Goal: Feedback & Contribution: Leave review/rating

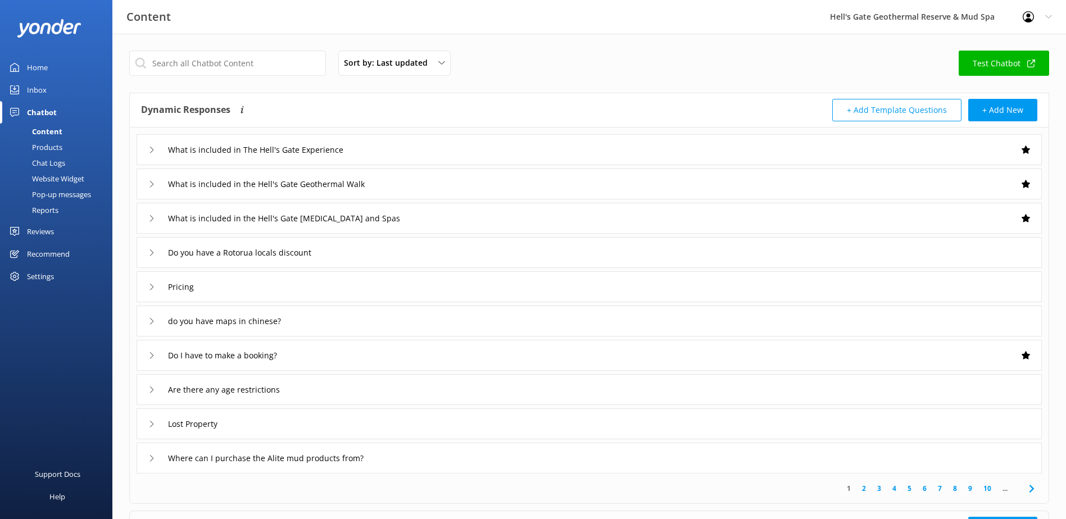
click at [30, 66] on div "Home" at bounding box center [37, 67] width 21 height 22
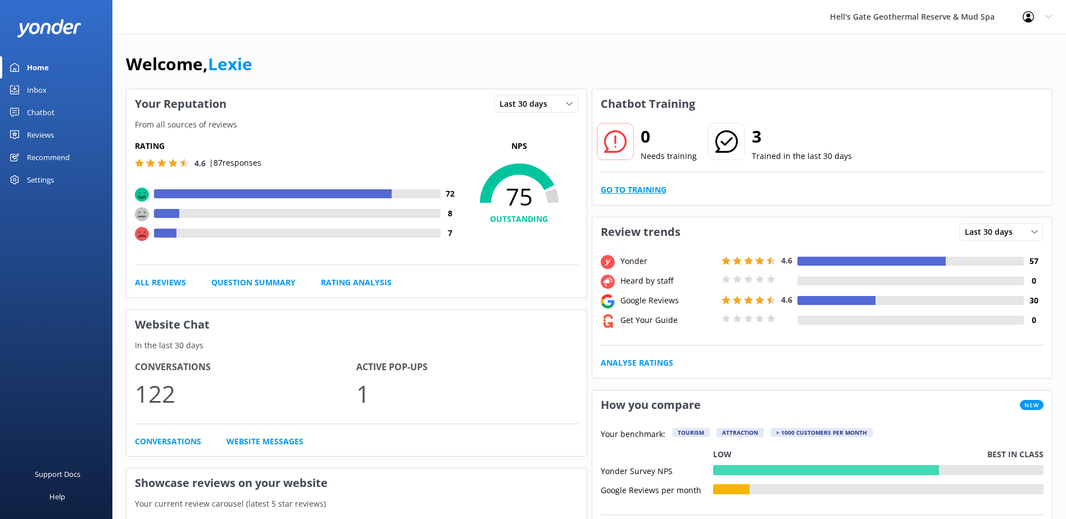
click at [635, 192] on link "Go to Training" at bounding box center [633, 190] width 66 height 12
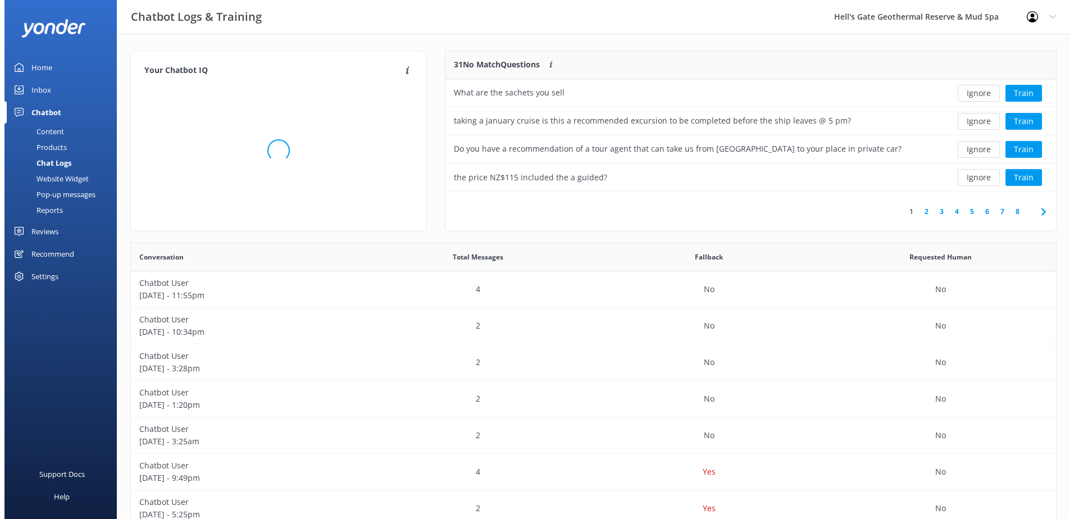
scroll to position [9, 9]
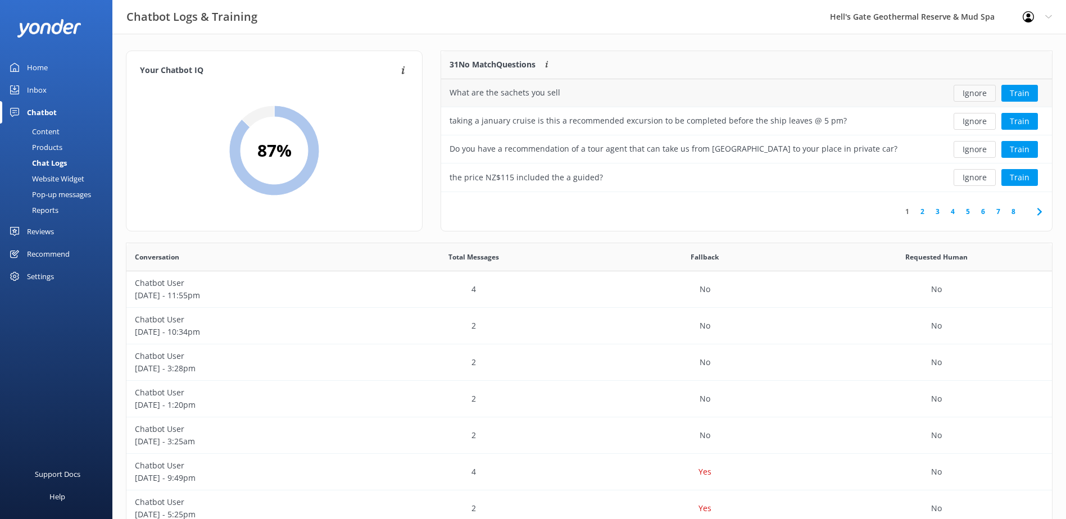
click at [982, 94] on button "Ignore" at bounding box center [974, 93] width 42 height 17
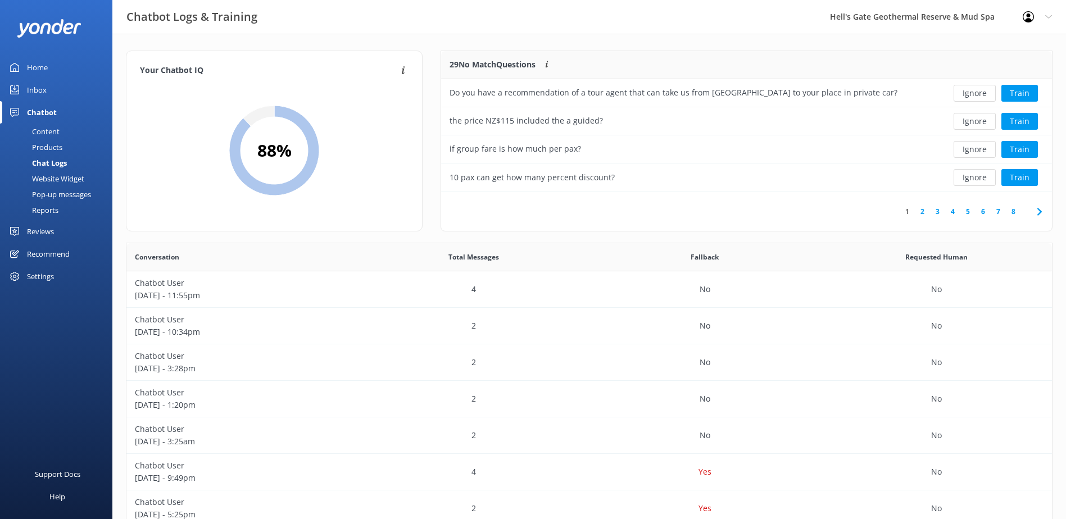
click at [976, 95] on button "Ignore" at bounding box center [974, 93] width 42 height 17
click at [975, 95] on button "Ignore" at bounding box center [974, 93] width 42 height 17
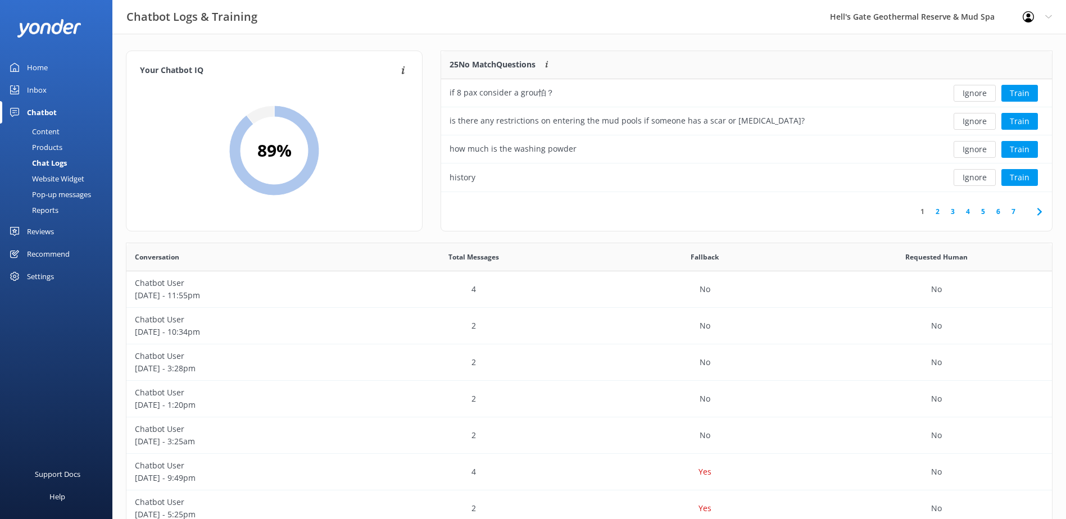
click at [975, 95] on button "Ignore" at bounding box center [974, 93] width 42 height 17
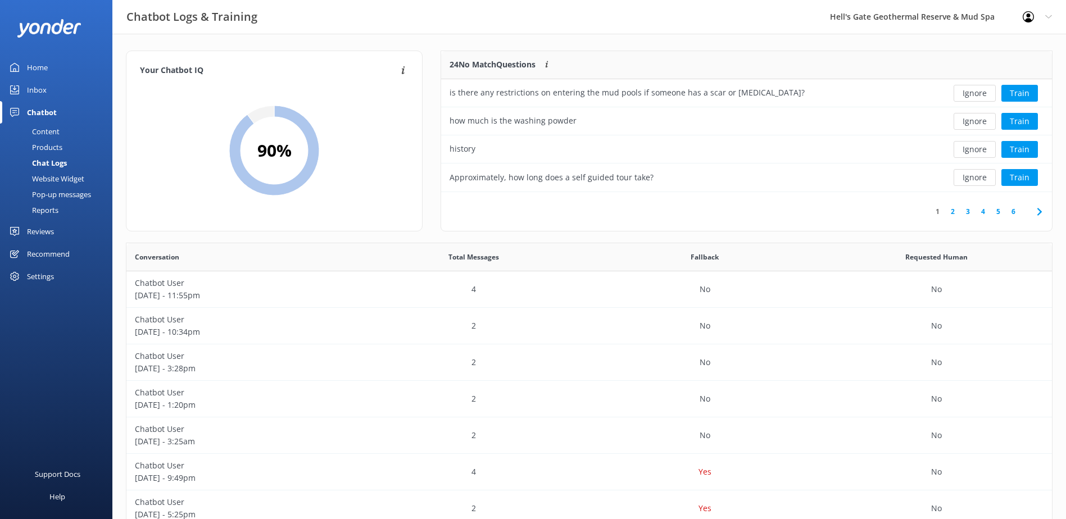
click at [975, 95] on button "Ignore" at bounding box center [974, 93] width 42 height 17
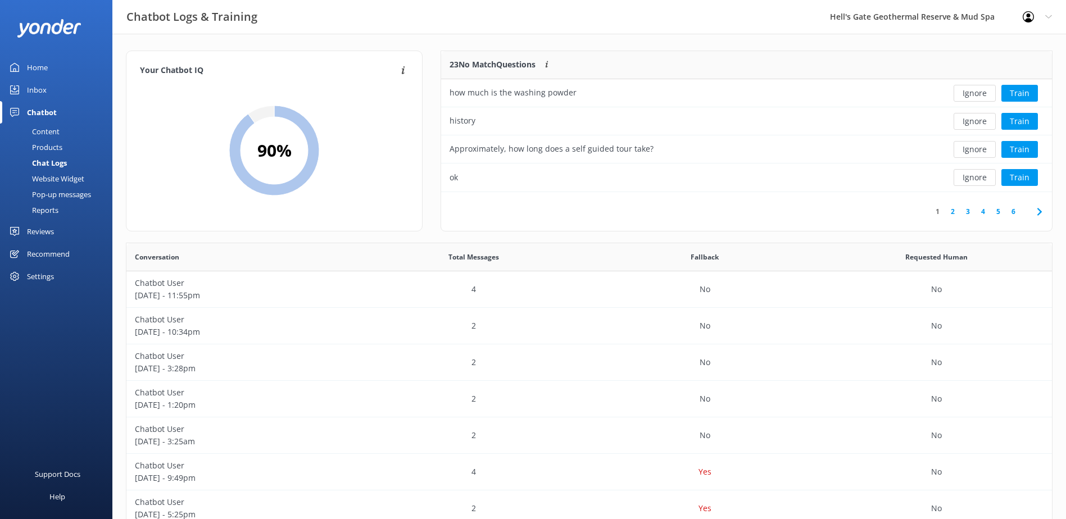
click at [975, 95] on button "Ignore" at bounding box center [974, 93] width 42 height 17
click at [44, 87] on div "Inbox" at bounding box center [37, 90] width 20 height 22
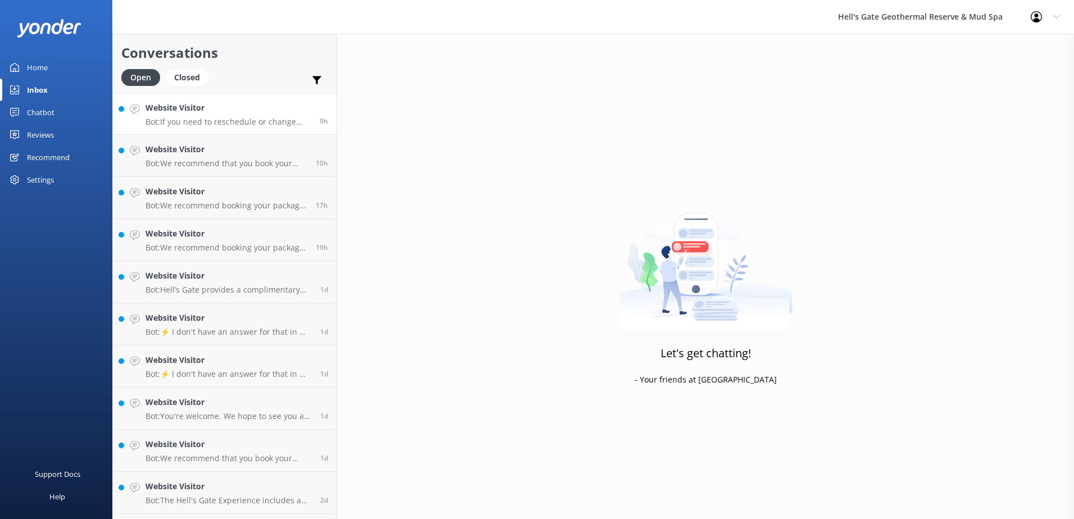
click at [185, 106] on h4 "Website Visitor" at bounding box center [228, 108] width 166 height 12
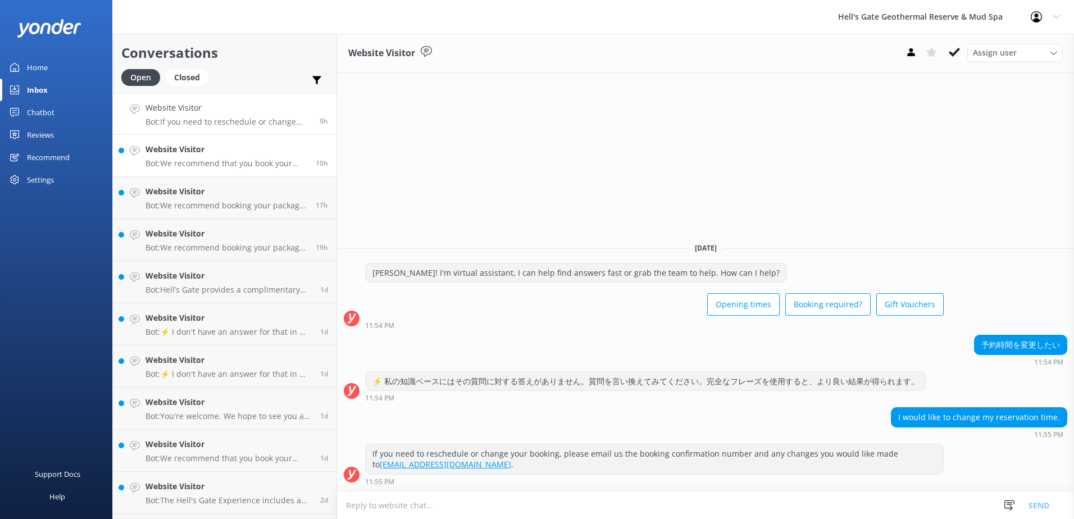
click at [221, 167] on p "Bot: We recommend that you book your package in advance to avoid disappointment…" at bounding box center [226, 163] width 162 height 10
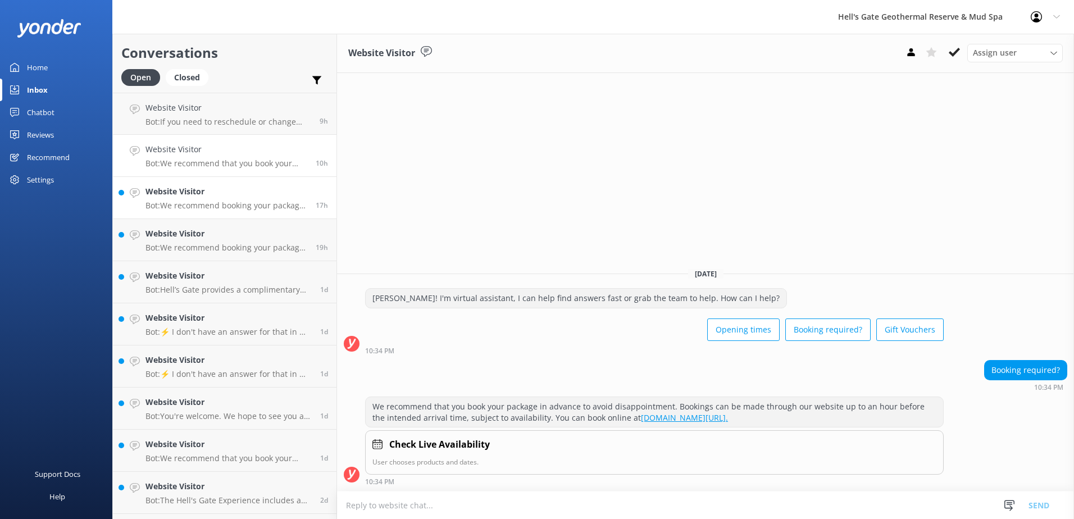
click at [243, 197] on h4 "Website Visitor" at bounding box center [226, 191] width 162 height 12
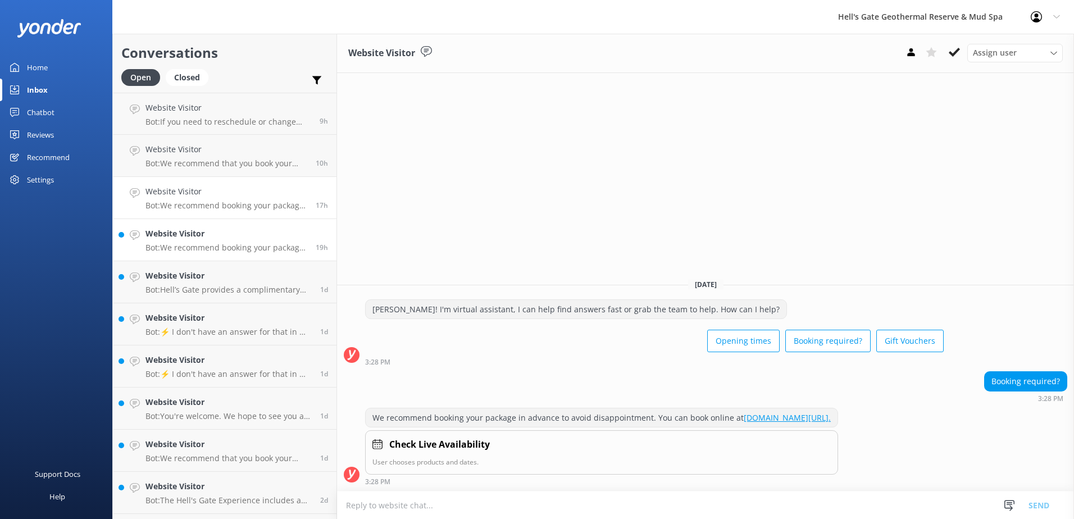
click at [254, 238] on h4 "Website Visitor" at bounding box center [226, 233] width 162 height 12
click at [267, 286] on p "Bot: Hell’s Gate provides a complimentary shuttle pick-up and drop-off service …" at bounding box center [228, 290] width 166 height 10
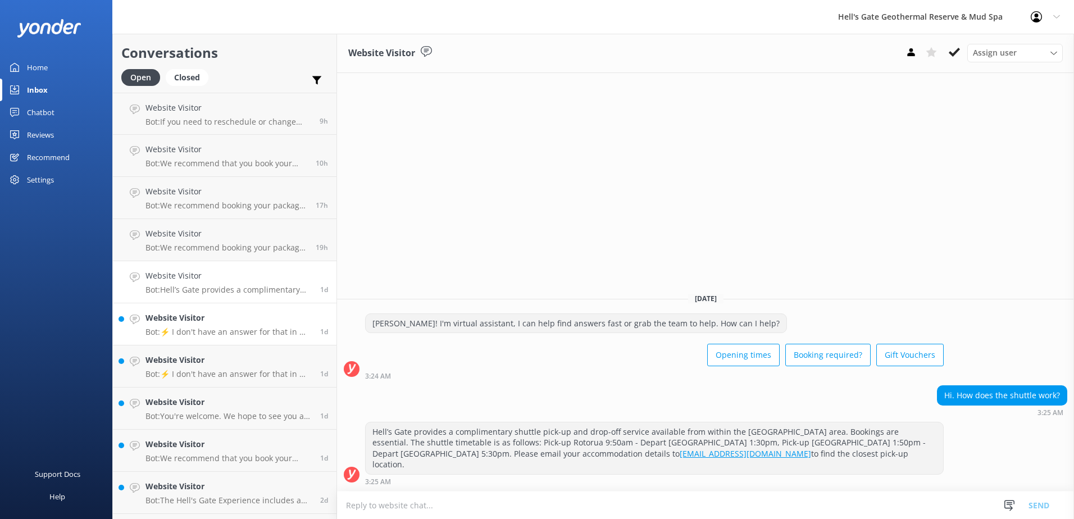
click at [275, 326] on div "Website Visitor Bot: ⚡ I don't have an answer for that in my knowledge base. Pl…" at bounding box center [228, 324] width 166 height 25
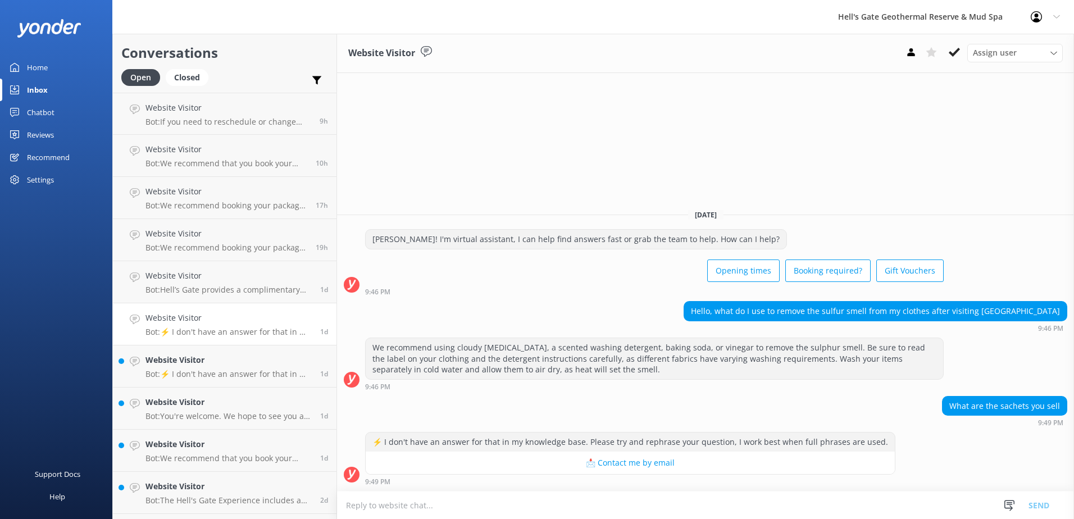
scroll to position [37, 0]
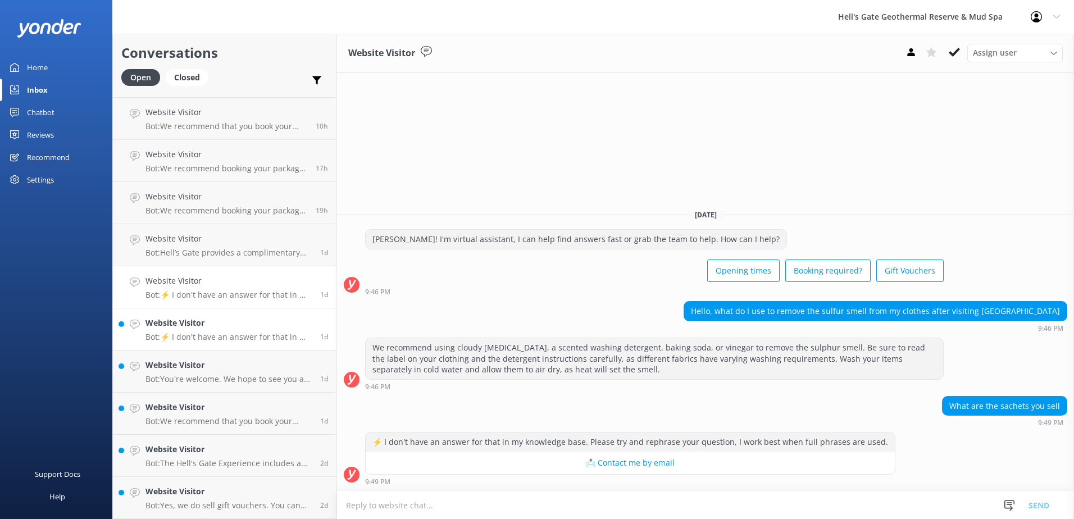
click at [260, 348] on link "Website Visitor Bot: ⚡ I don't have an answer for that in my knowledge base. Pl…" at bounding box center [225, 329] width 224 height 42
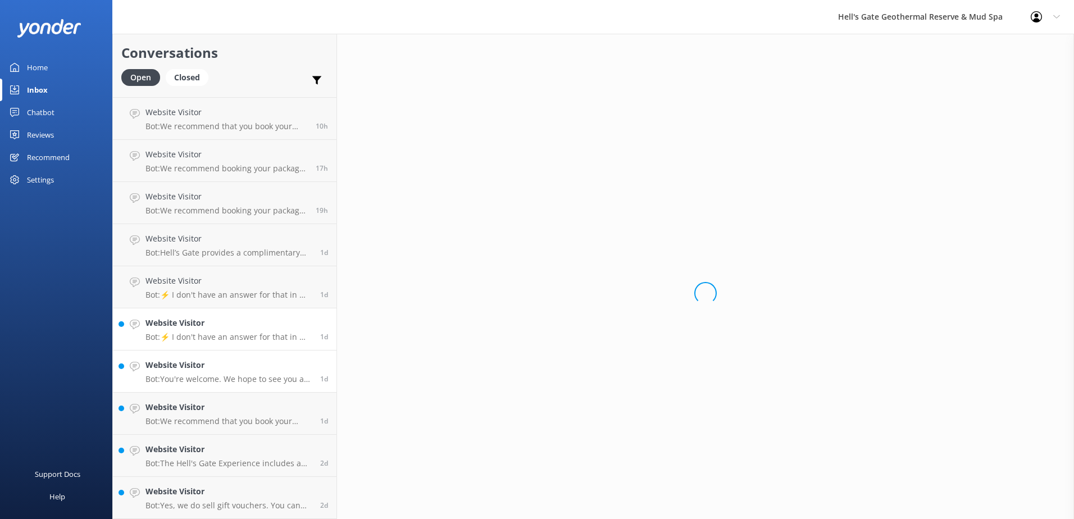
click at [257, 372] on div "Website Visitor Bot: You're welcome. We hope to see you at [GEOGRAPHIC_DATA] so…" at bounding box center [228, 371] width 166 height 25
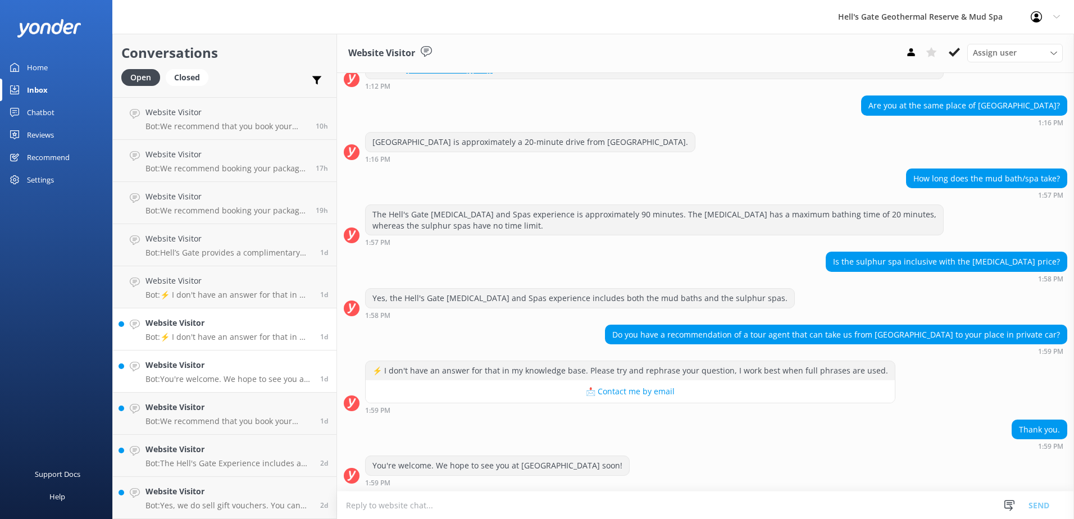
scroll to position [163, 0]
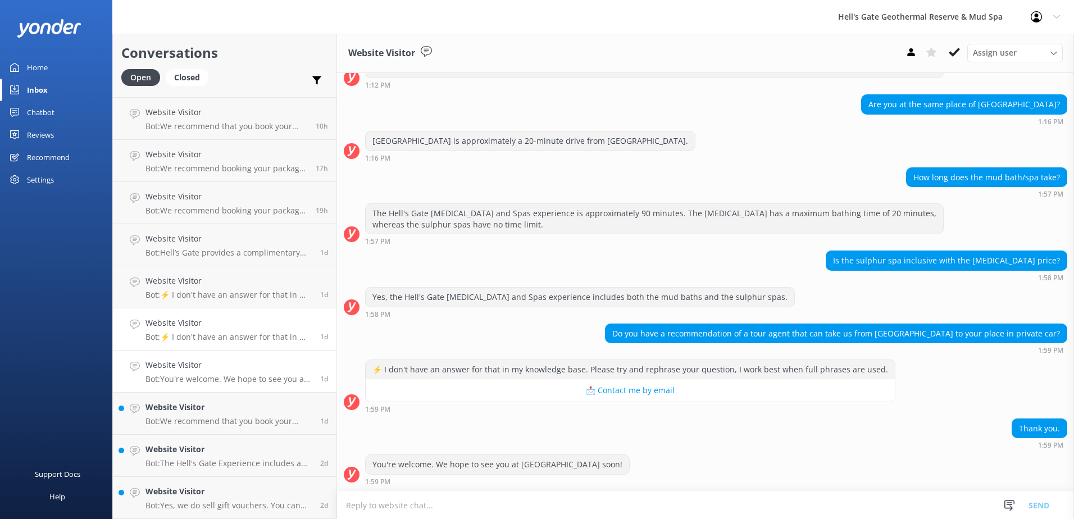
click at [240, 323] on h4 "Website Visitor" at bounding box center [228, 323] width 166 height 12
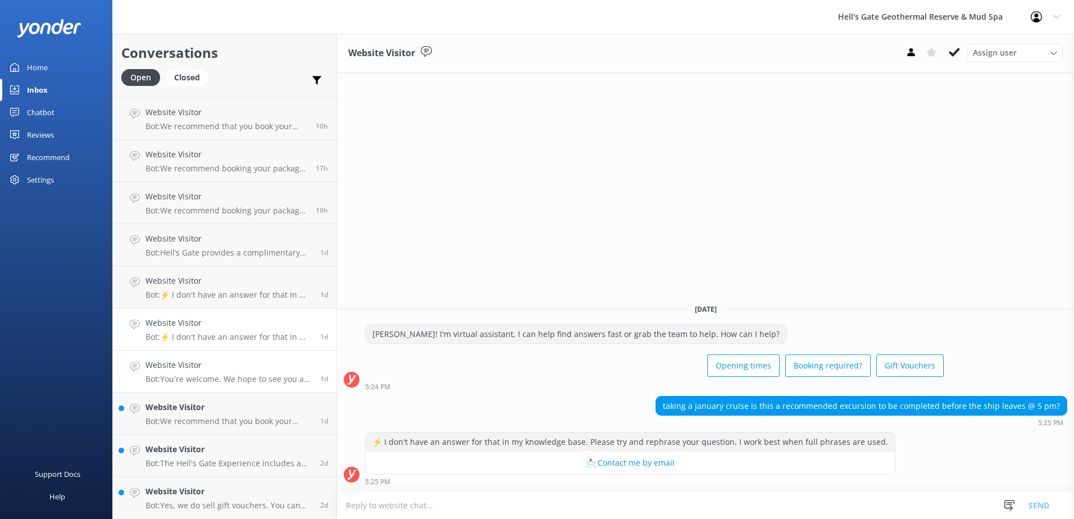
click at [231, 361] on h4 "Website Visitor" at bounding box center [228, 365] width 166 height 12
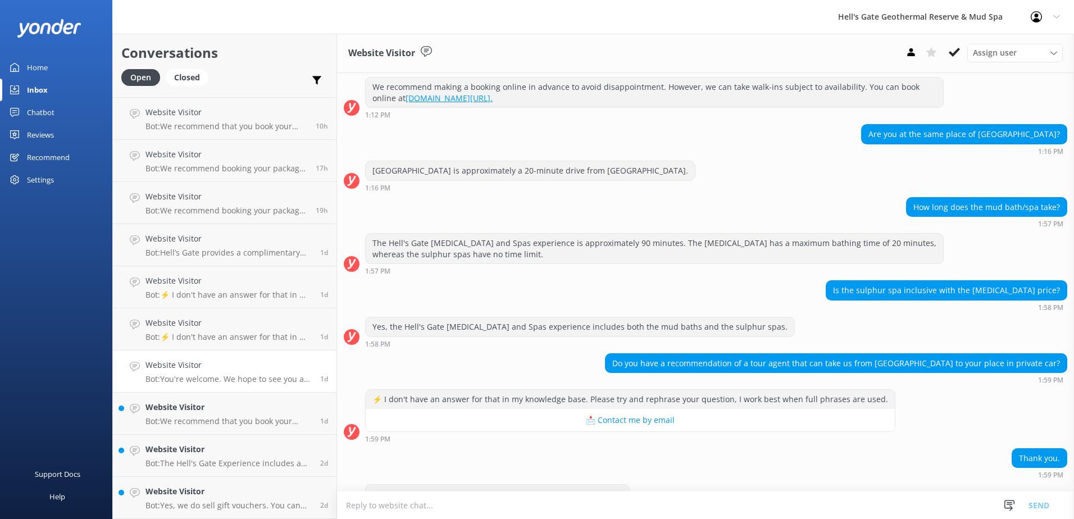
scroll to position [163, 0]
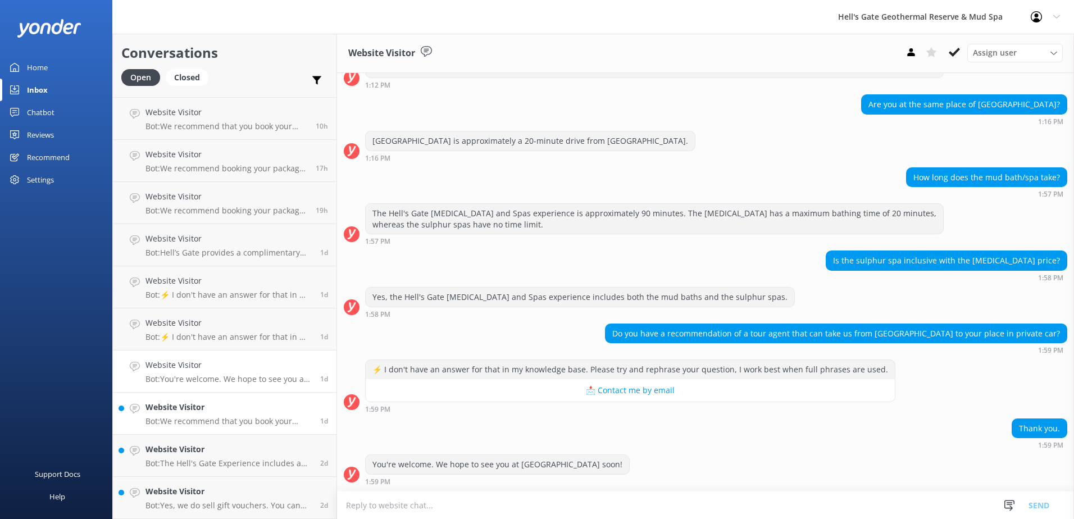
click at [225, 411] on h4 "Website Visitor" at bounding box center [228, 407] width 166 height 12
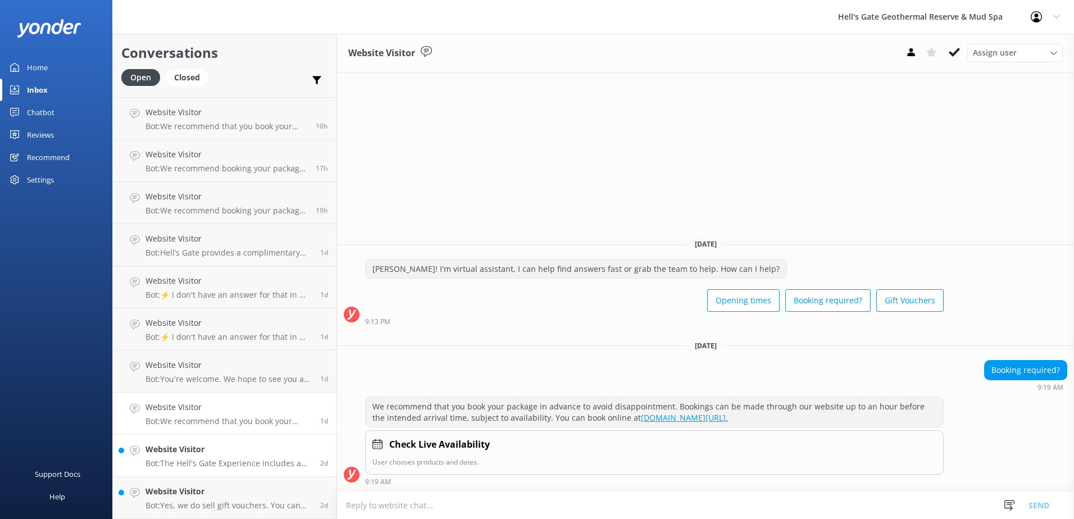
click at [226, 469] on link "Website Visitor Bot: The Hell's Gate Experience includes a guided or self-guide…" at bounding box center [225, 456] width 224 height 42
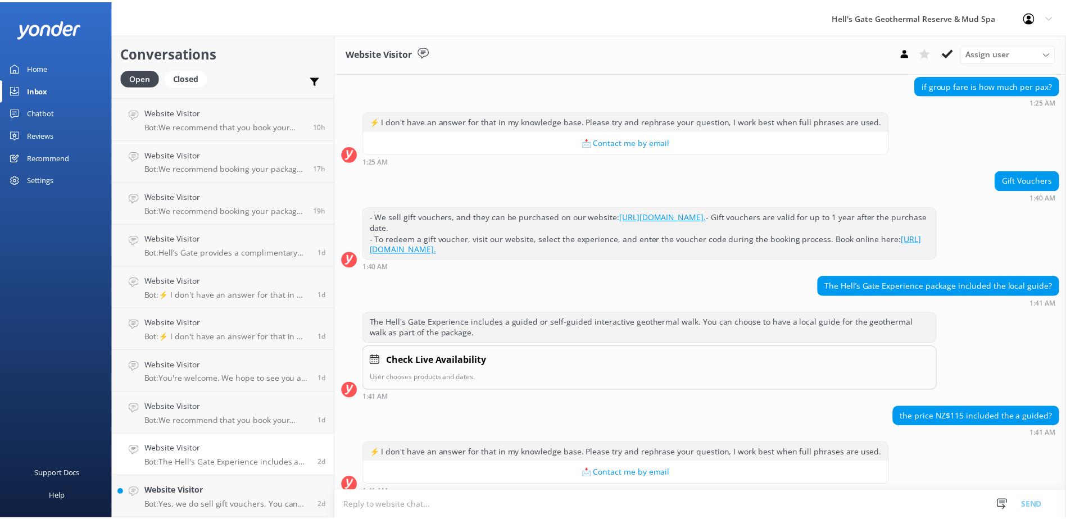
scroll to position [852, 0]
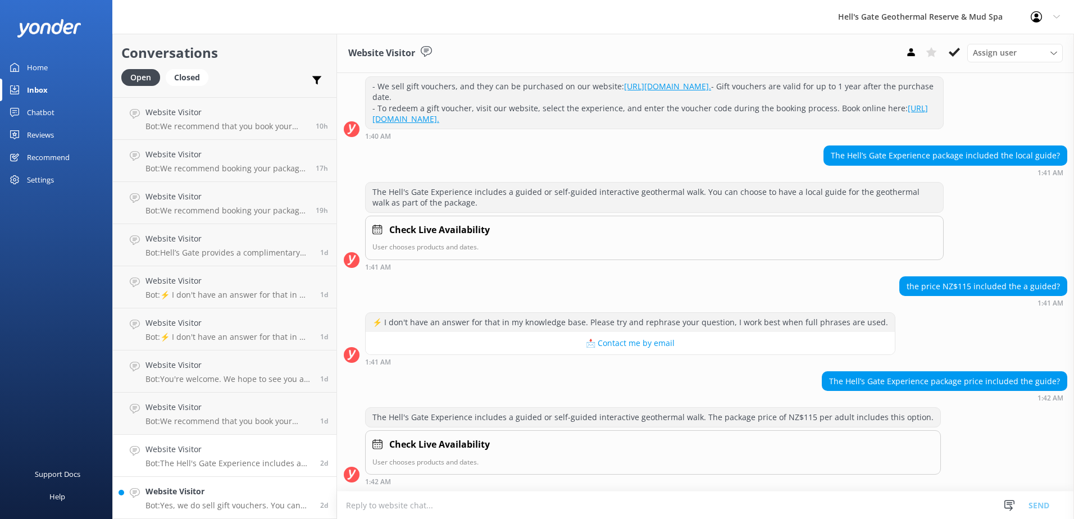
click at [189, 490] on h4 "Website Visitor" at bounding box center [228, 491] width 166 height 12
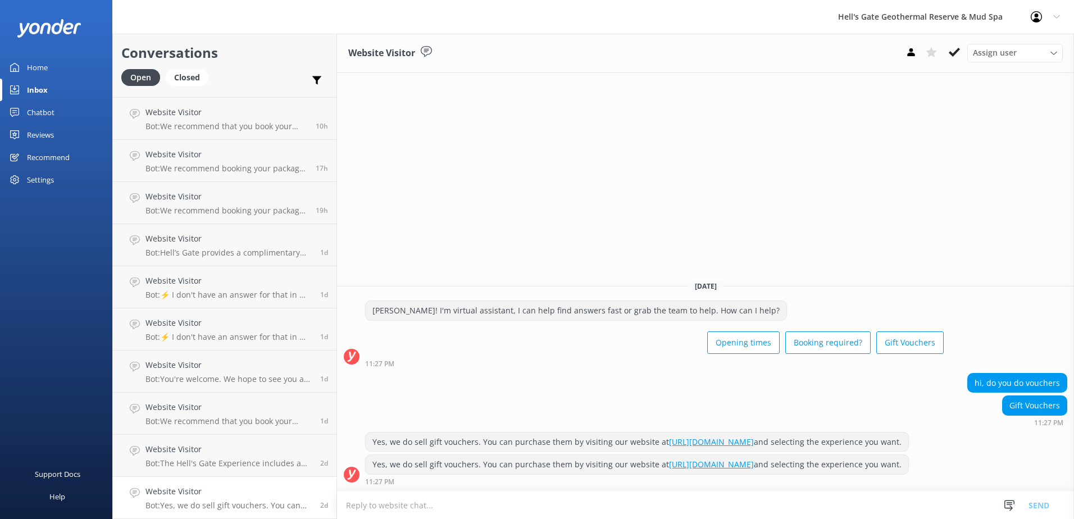
click at [13, 71] on use at bounding box center [14, 67] width 9 height 9
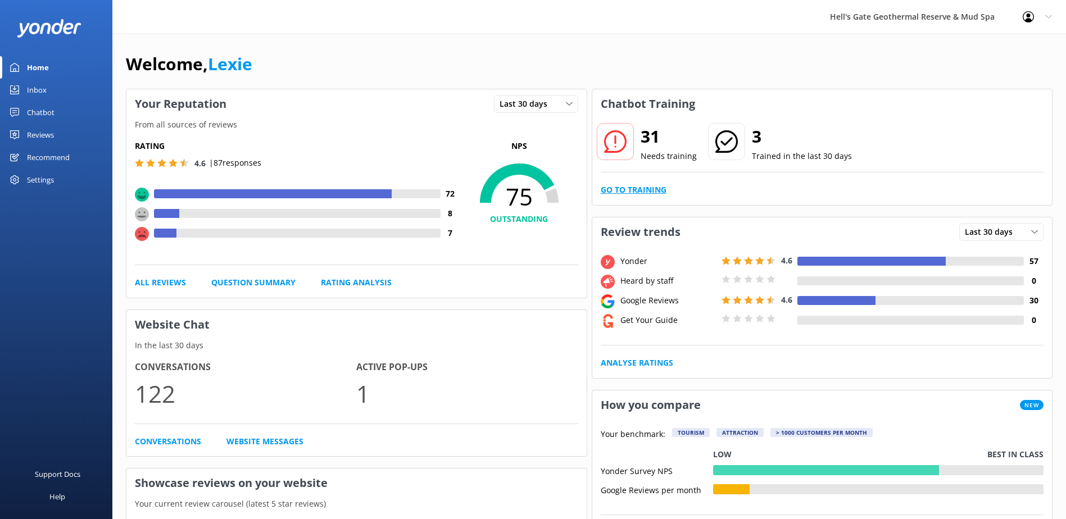
click at [635, 190] on link "Go to Training" at bounding box center [633, 190] width 66 height 12
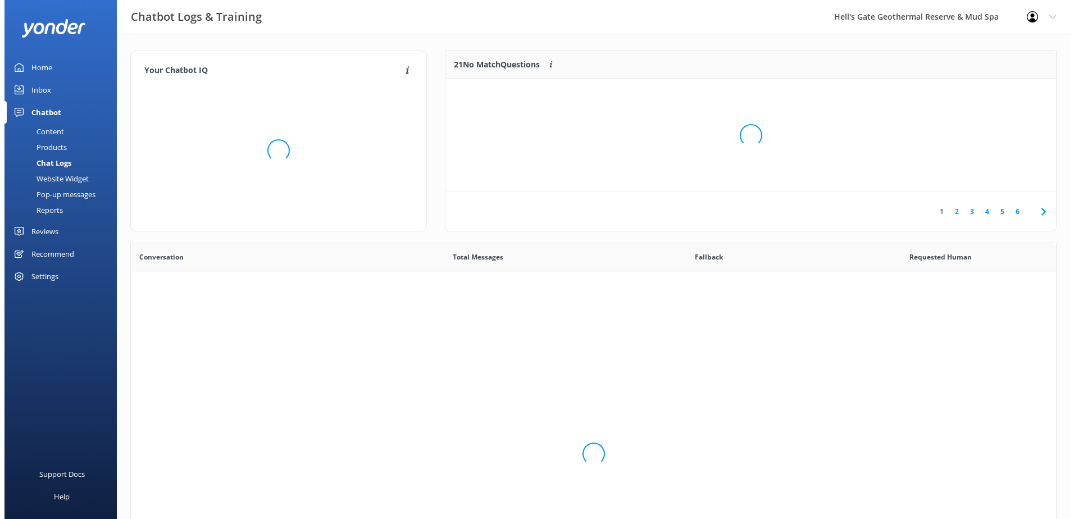
scroll to position [385, 917]
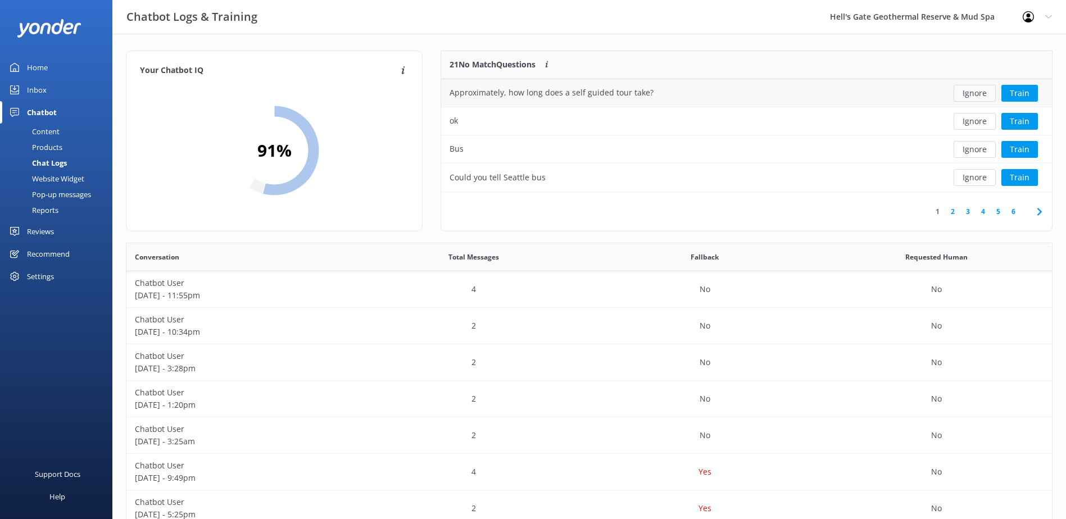
click at [970, 99] on button "Ignore" at bounding box center [974, 93] width 42 height 17
click at [971, 93] on button "Ignore" at bounding box center [974, 93] width 42 height 17
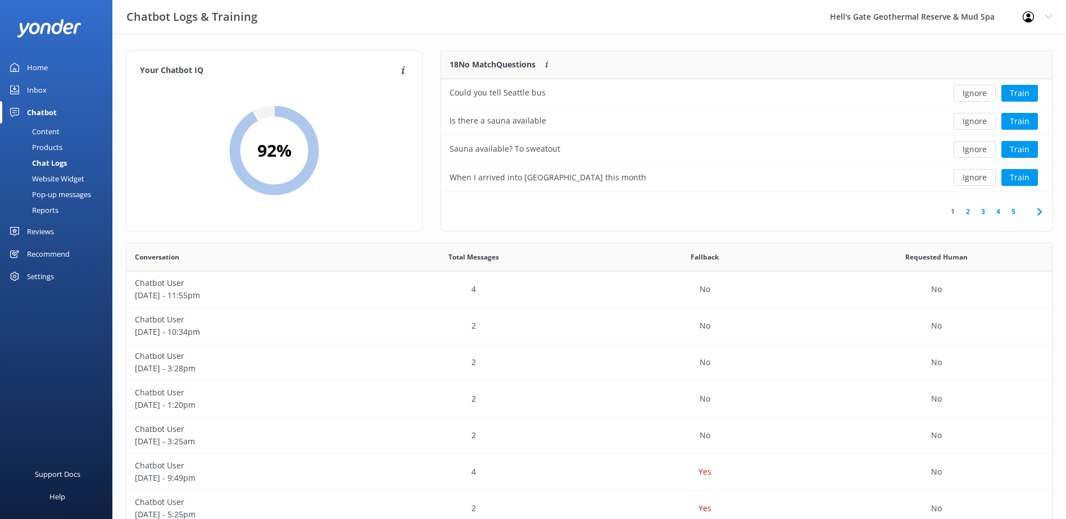
click at [971, 93] on button "Ignore" at bounding box center [974, 93] width 42 height 17
click at [970, 95] on button "Ignore" at bounding box center [974, 93] width 42 height 17
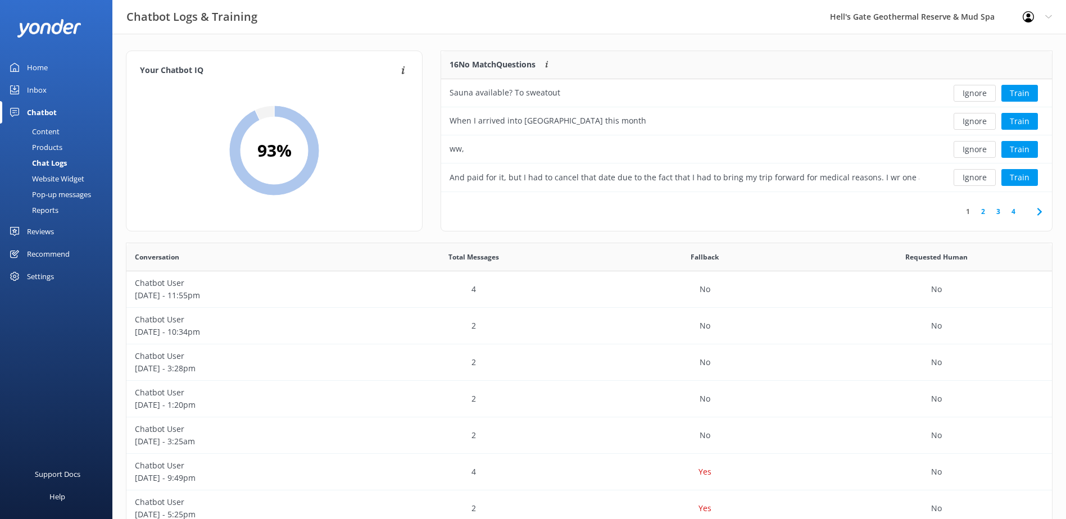
click at [970, 95] on button "Ignore" at bounding box center [974, 93] width 42 height 17
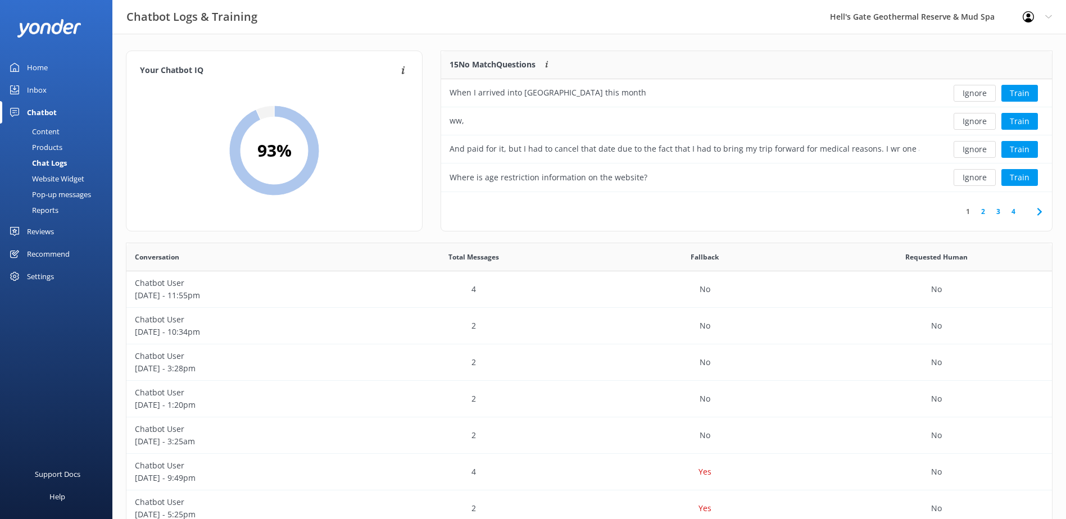
click at [970, 95] on button "Ignore" at bounding box center [974, 93] width 42 height 17
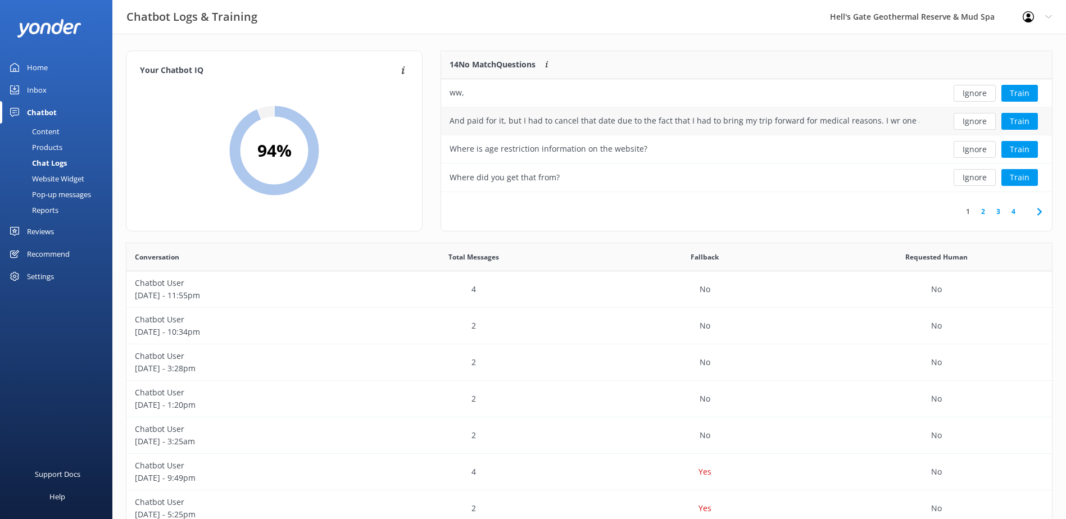
click at [841, 121] on div "And paid for it, but I had to cancel that date due to the fact that I had to br…" at bounding box center [684, 121] width 470 height 12
drag, startPoint x: 192, startPoint y: 145, endPoint x: 389, endPoint y: 95, distance: 203.0
click at [389, 95] on div "94 %" at bounding box center [274, 151] width 268 height 134
click at [878, 119] on div "And paid for it, but I had to cancel that date due to the fact that I had to br…" at bounding box center [684, 121] width 470 height 12
click at [34, 92] on div "Inbox" at bounding box center [37, 90] width 20 height 22
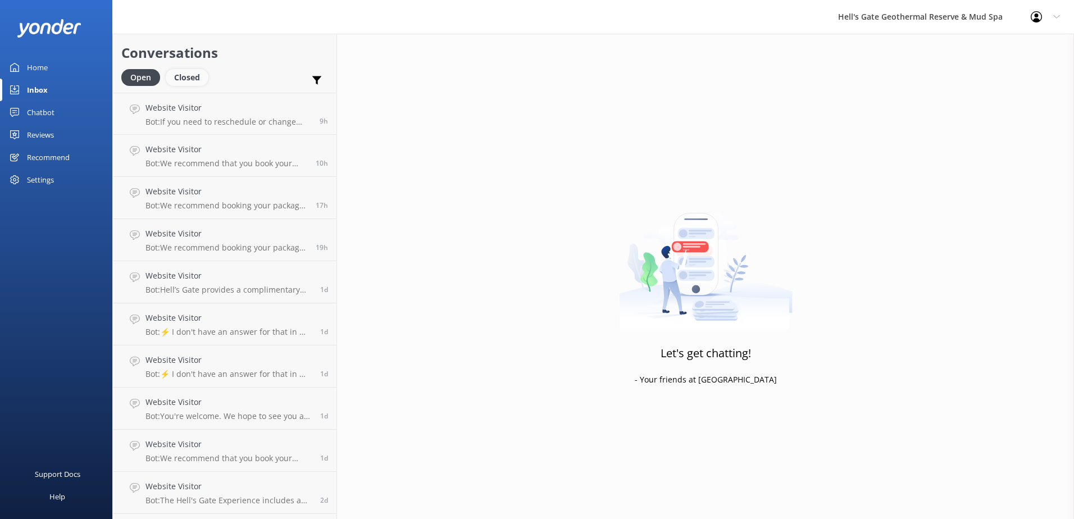
click at [186, 78] on div "Closed" at bounding box center [187, 77] width 43 height 17
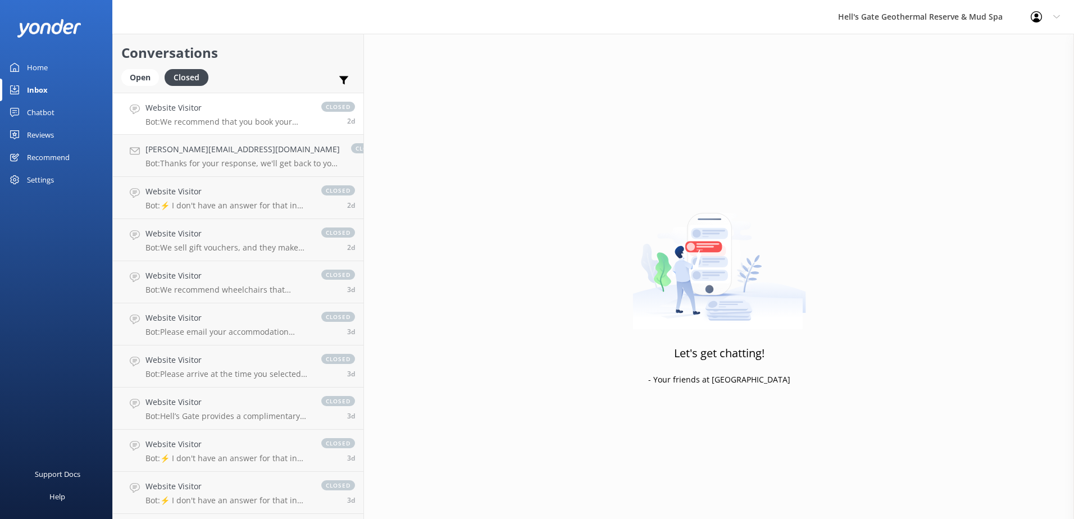
click at [232, 130] on link "Website Visitor Bot: We recommend that you book your package in advance to avoi…" at bounding box center [238, 114] width 251 height 42
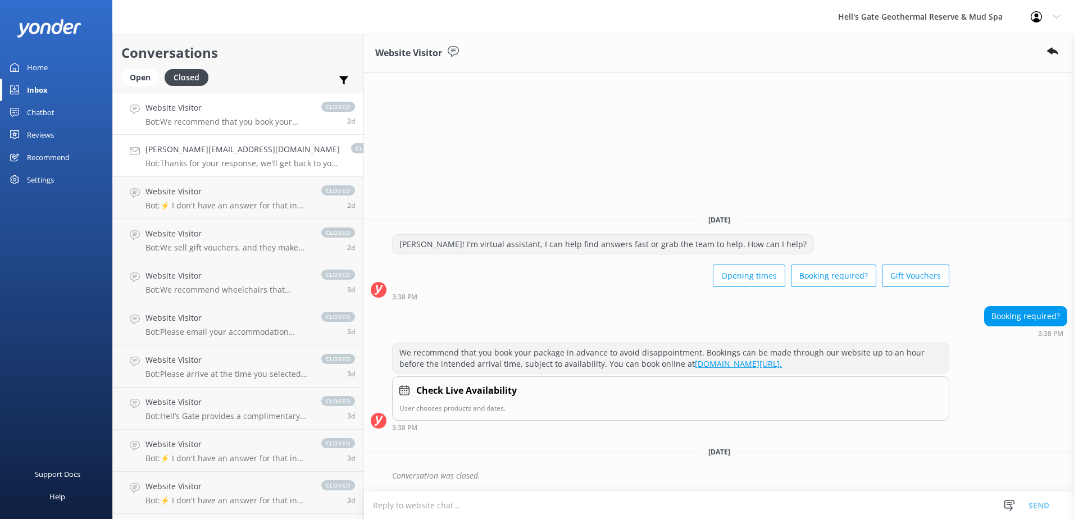
click at [239, 157] on div "[PERSON_NAME][EMAIL_ADDRESS][DOMAIN_NAME] Bot: Thanks for your response, we'll …" at bounding box center [242, 155] width 194 height 25
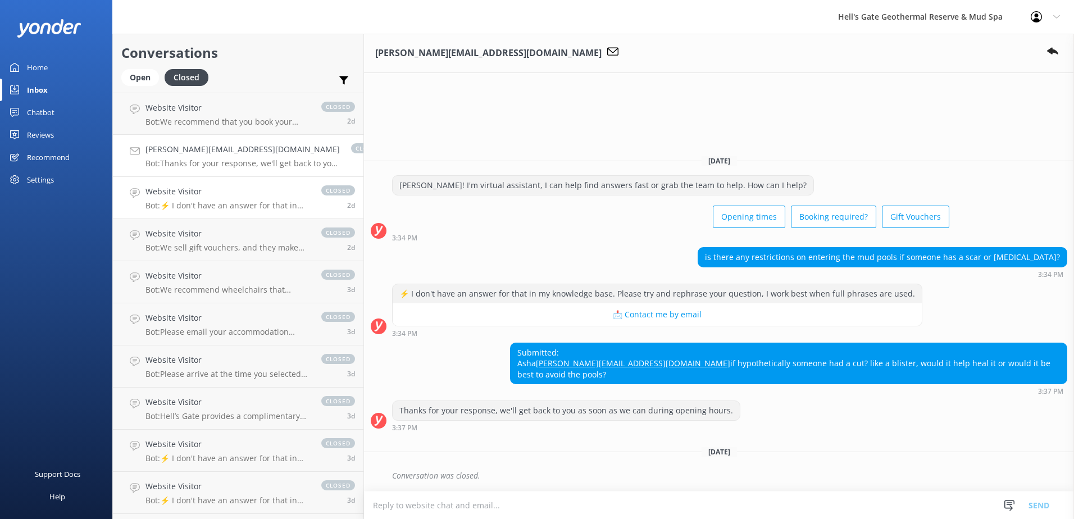
click at [225, 215] on link "Website Visitor Bot: ⚡ I don't have an answer for that in my knowledge base. Pl…" at bounding box center [238, 198] width 251 height 42
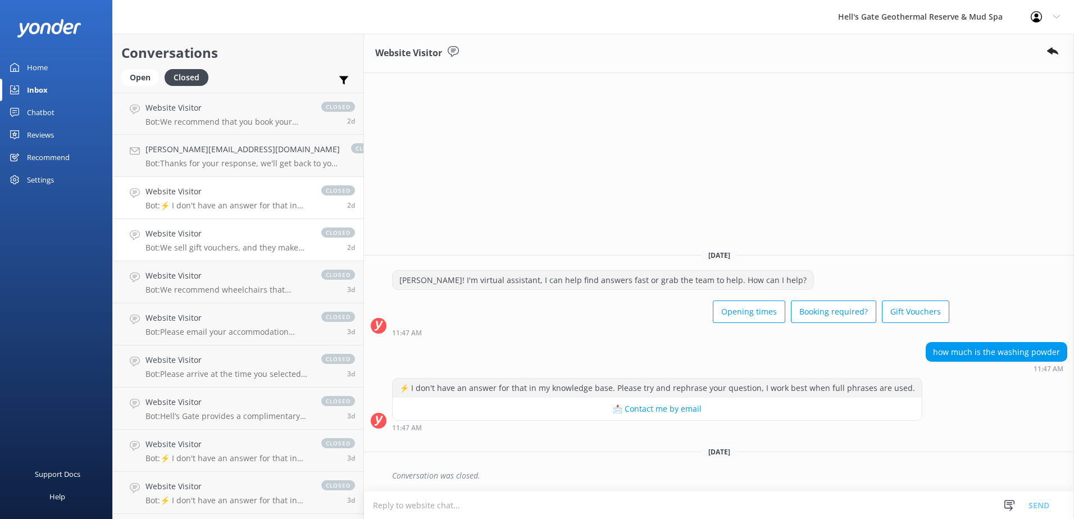
click at [225, 249] on p "Bot: We sell gift vouchers, and they make great gifts! You can purchase them by…" at bounding box center [227, 248] width 165 height 10
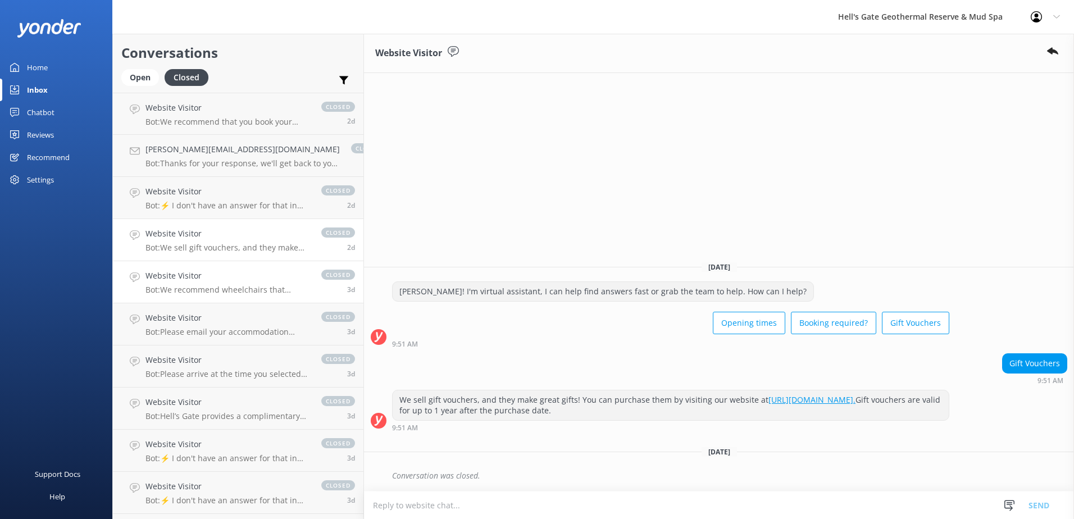
click at [227, 283] on div "Website Visitor Bot: We recommend wheelchairs that accommodate off-road conditi…" at bounding box center [227, 282] width 165 height 25
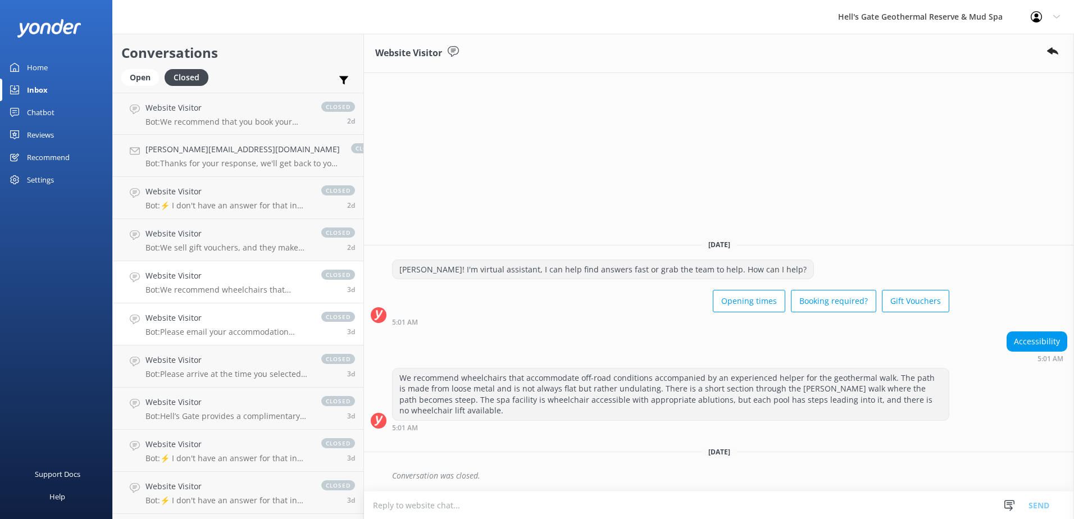
click at [246, 336] on p "Bot: Please email your accommodation details in [GEOGRAPHIC_DATA] to [EMAIL_ADD…" at bounding box center [227, 332] width 165 height 10
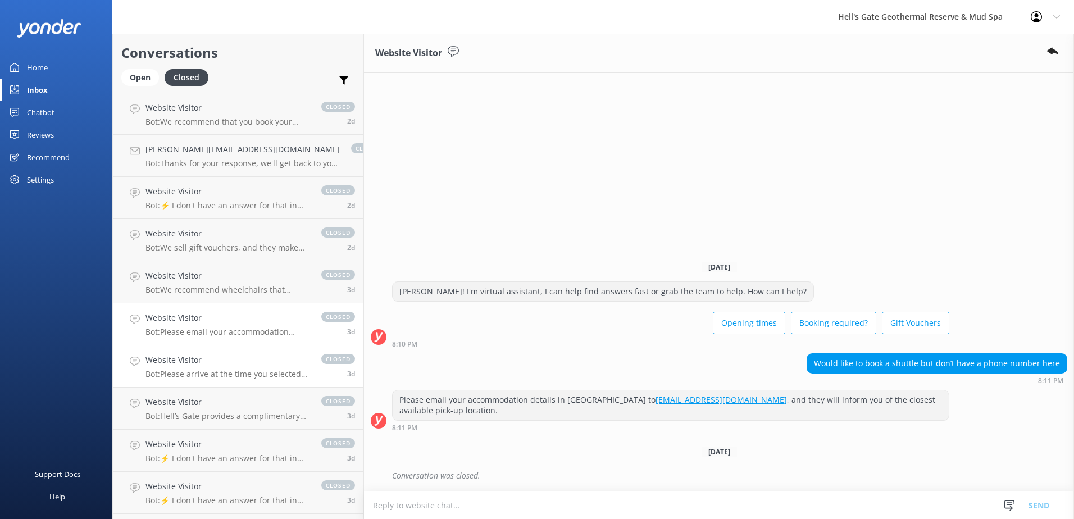
click at [236, 359] on h4 "Website Visitor" at bounding box center [227, 360] width 165 height 12
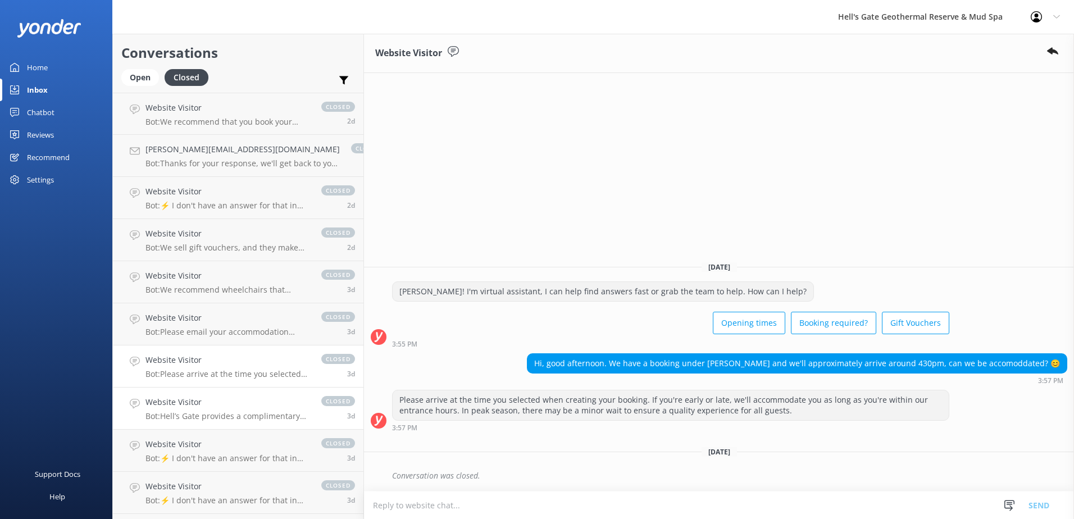
click at [239, 399] on h4 "Website Visitor" at bounding box center [227, 402] width 165 height 12
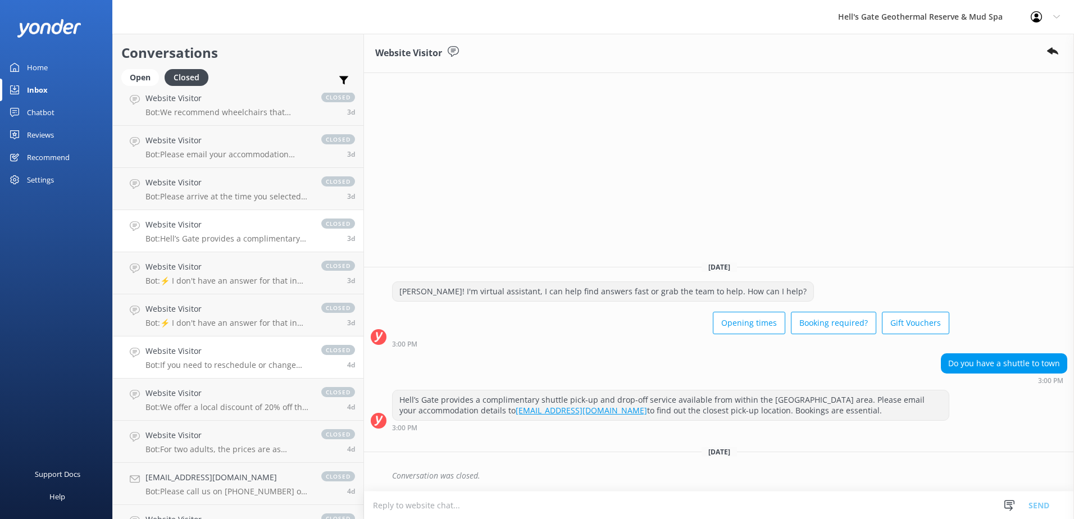
scroll to position [225, 0]
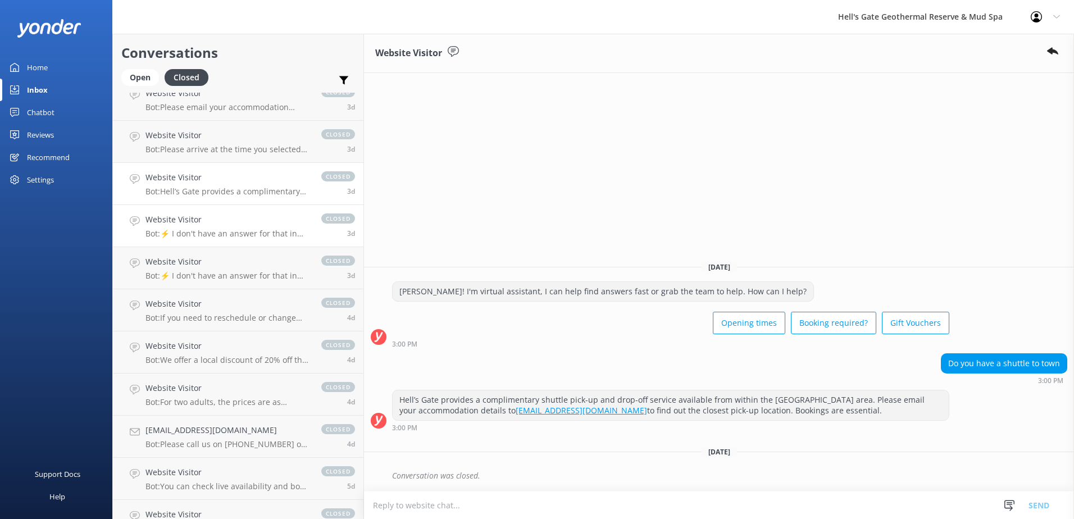
click at [241, 220] on h4 "Website Visitor" at bounding box center [227, 219] width 165 height 12
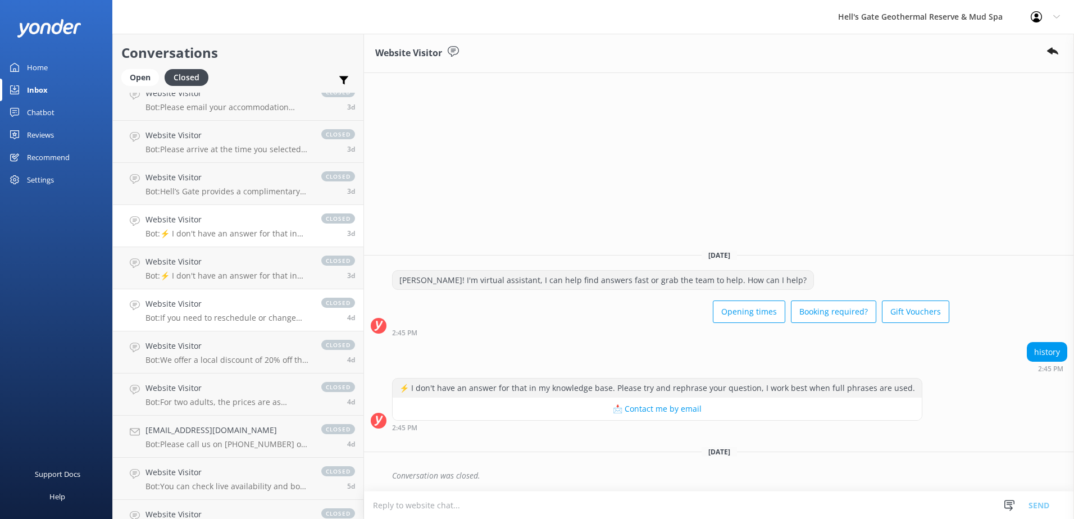
click at [240, 292] on link "Website Visitor Bot: If you need to reschedule or change your booking, please e…" at bounding box center [238, 310] width 251 height 42
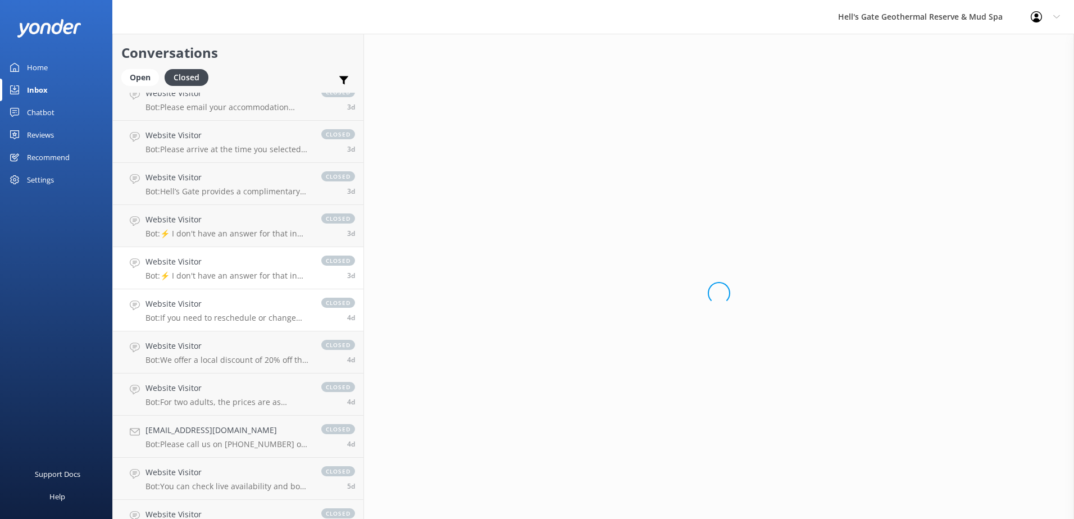
click at [240, 266] on h4 "Website Visitor" at bounding box center [227, 262] width 165 height 12
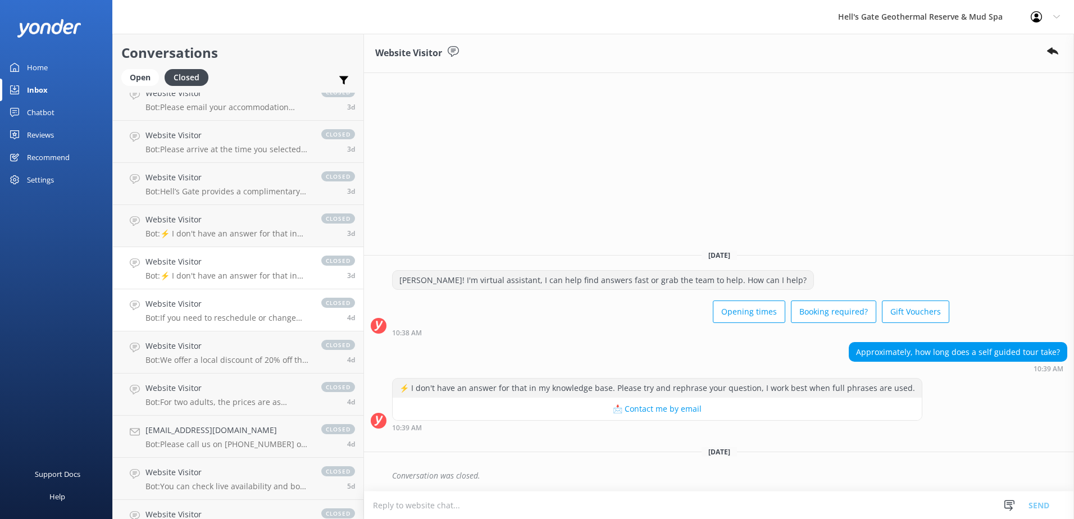
click at [240, 301] on h4 "Website Visitor" at bounding box center [227, 304] width 165 height 12
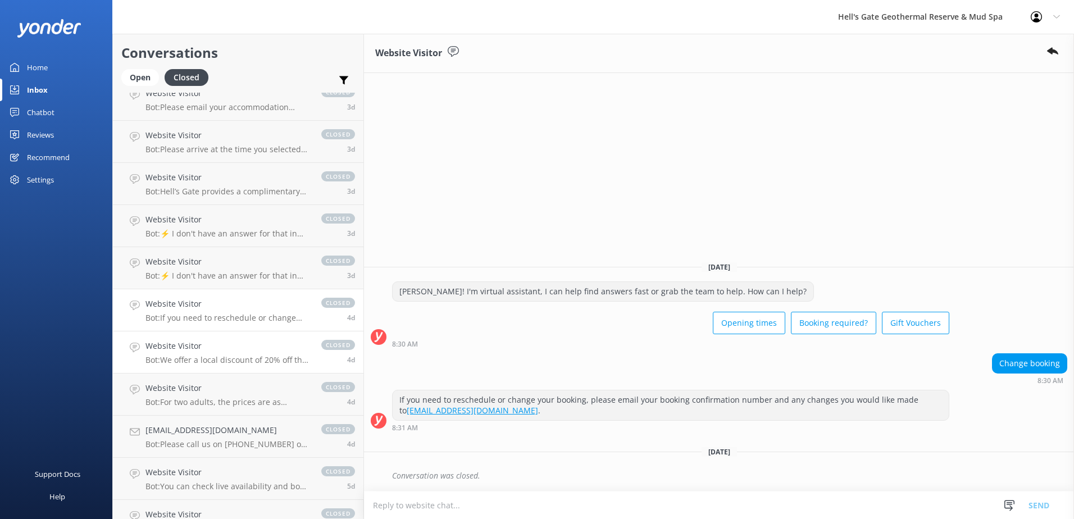
click at [231, 357] on p "Bot: We offer a local discount of 20% off the experience of choice to residents…" at bounding box center [227, 360] width 165 height 10
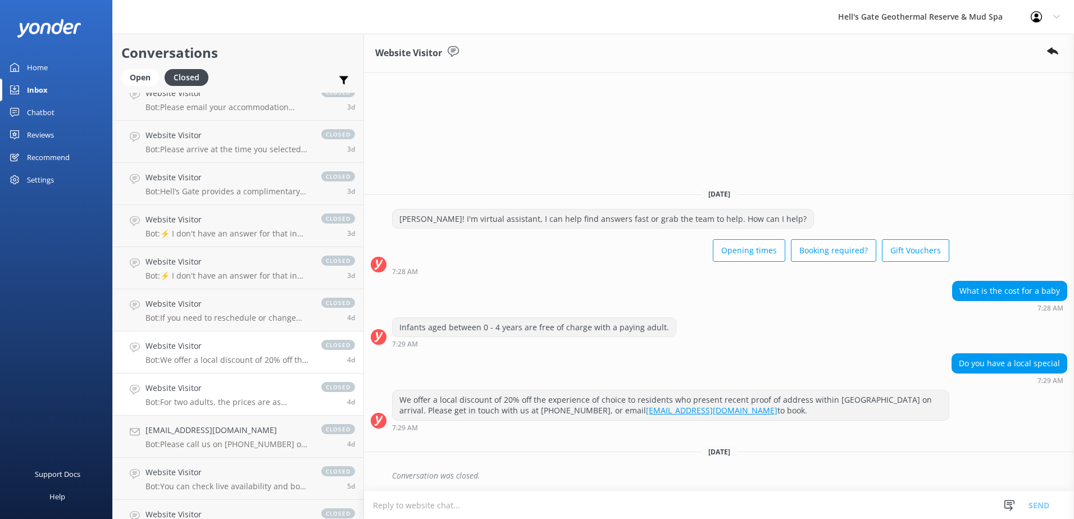
click at [242, 398] on p "Bot: For two adults, the prices are as follows: - Hell's Gate Experience: NZ$11…" at bounding box center [227, 402] width 165 height 10
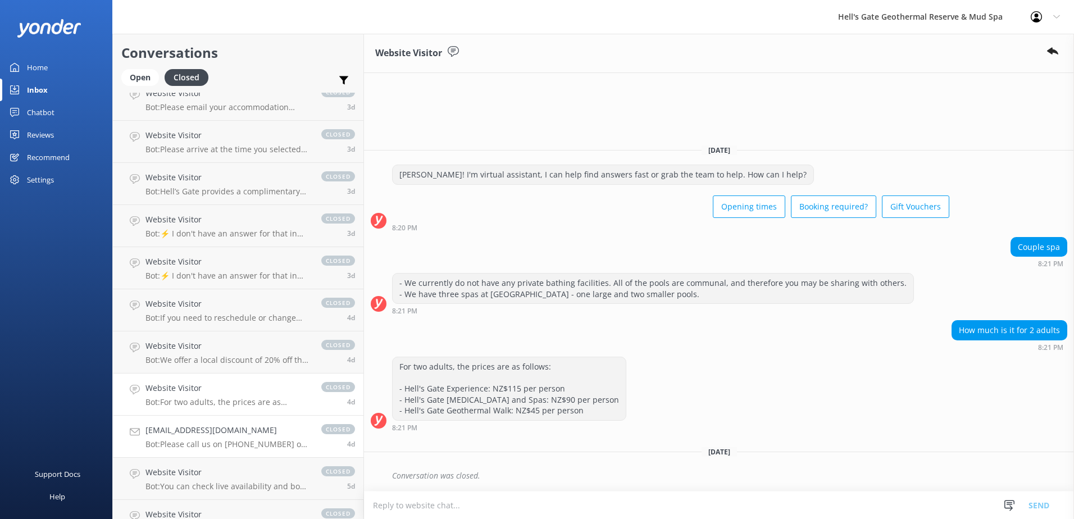
click at [227, 438] on div "[EMAIL_ADDRESS][DOMAIN_NAME] Bot: Please call us on [PHONE_NUMBER] or email us …" at bounding box center [227, 436] width 165 height 25
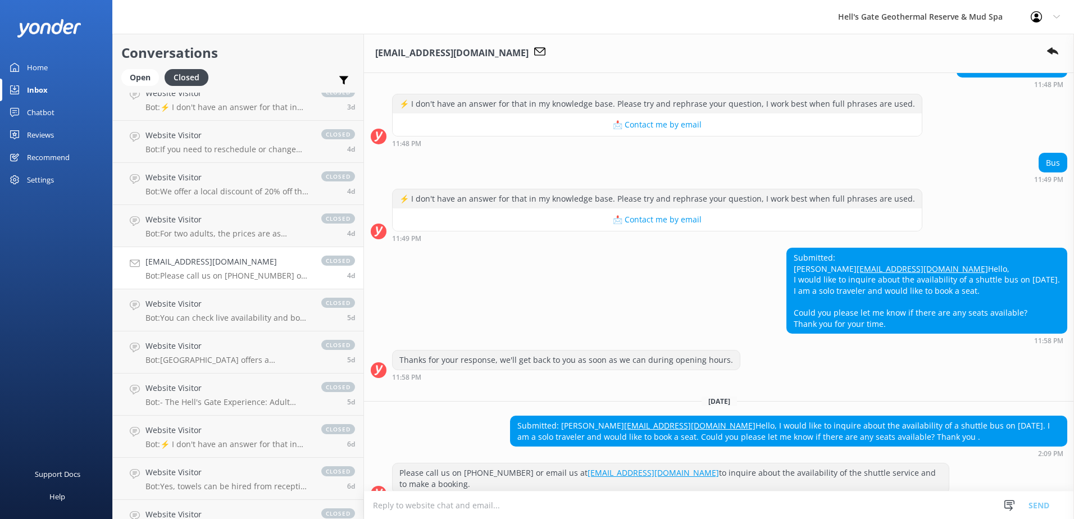
scroll to position [201, 0]
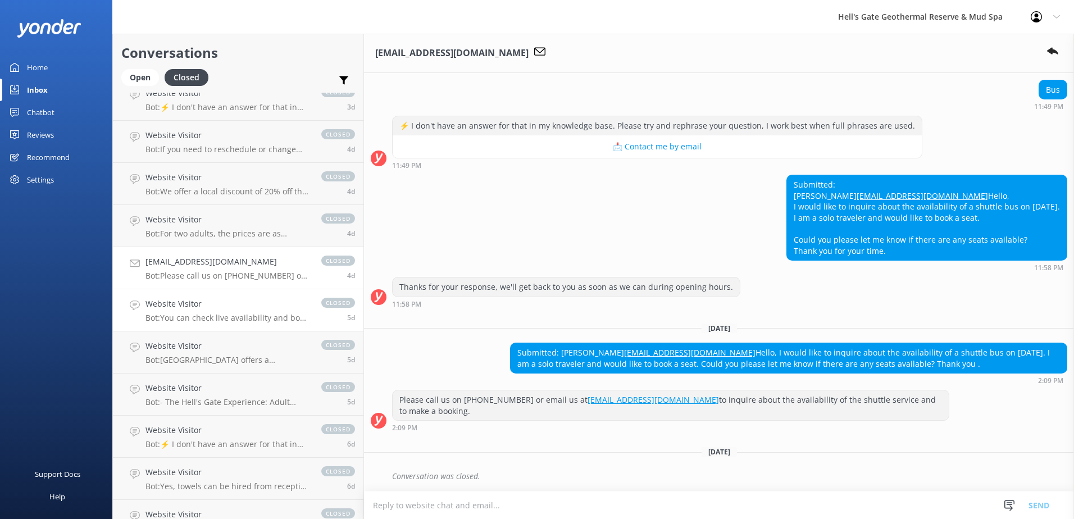
click at [212, 312] on div "Website Visitor Bot: You can check live availability and book your Hell's Gate …" at bounding box center [227, 310] width 165 height 25
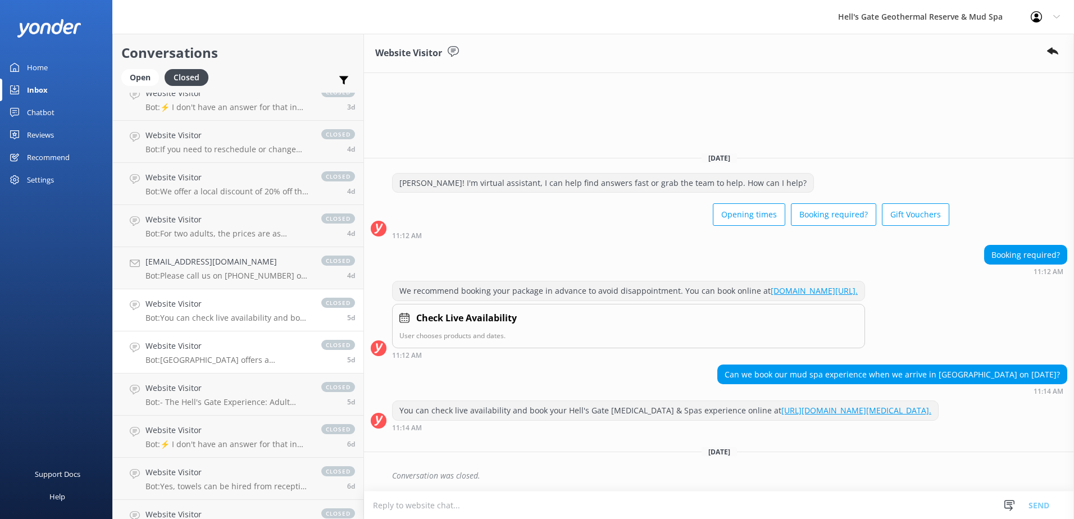
click at [220, 351] on h4 "Website Visitor" at bounding box center [227, 346] width 165 height 12
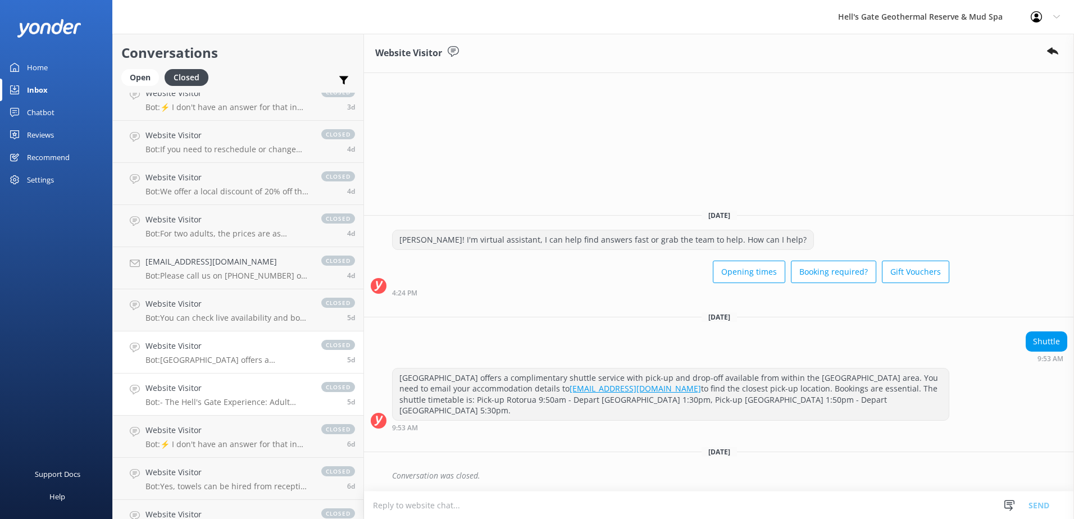
click at [227, 403] on p "Bot: - The Hell's Gate Experience: Adult NZ$115, Child NZ$57.50, Family NZ$320.…" at bounding box center [227, 402] width 165 height 10
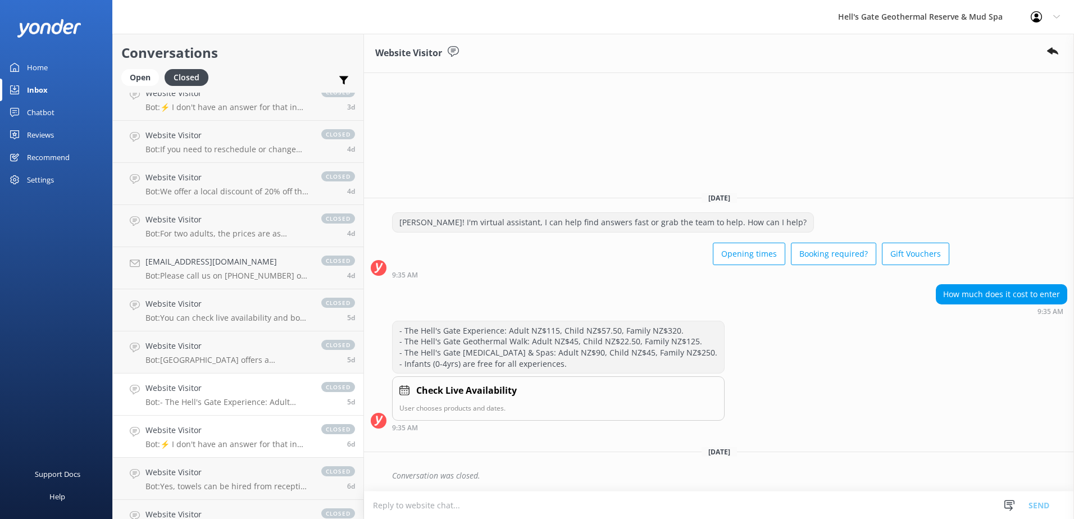
click at [227, 430] on h4 "Website Visitor" at bounding box center [227, 430] width 165 height 12
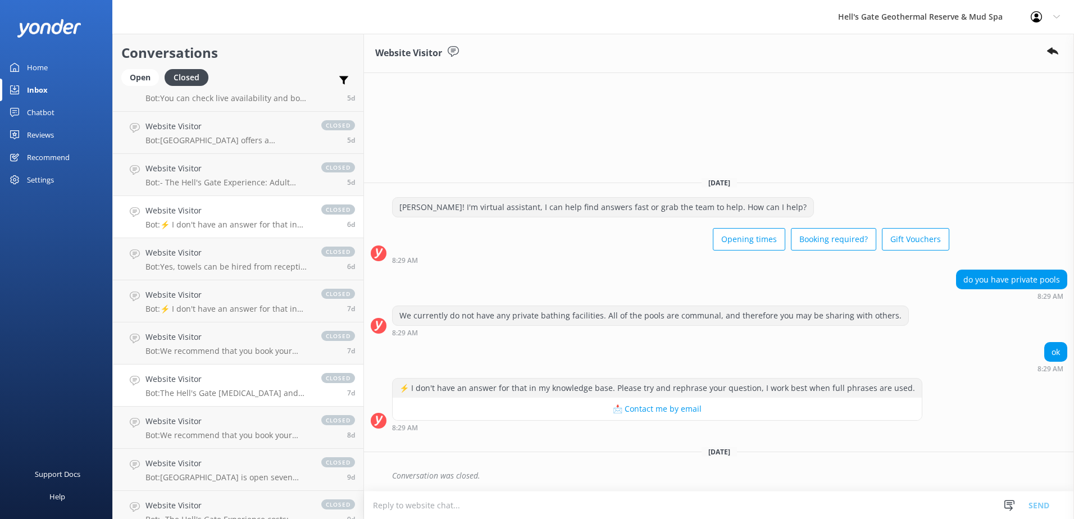
scroll to position [618, 0]
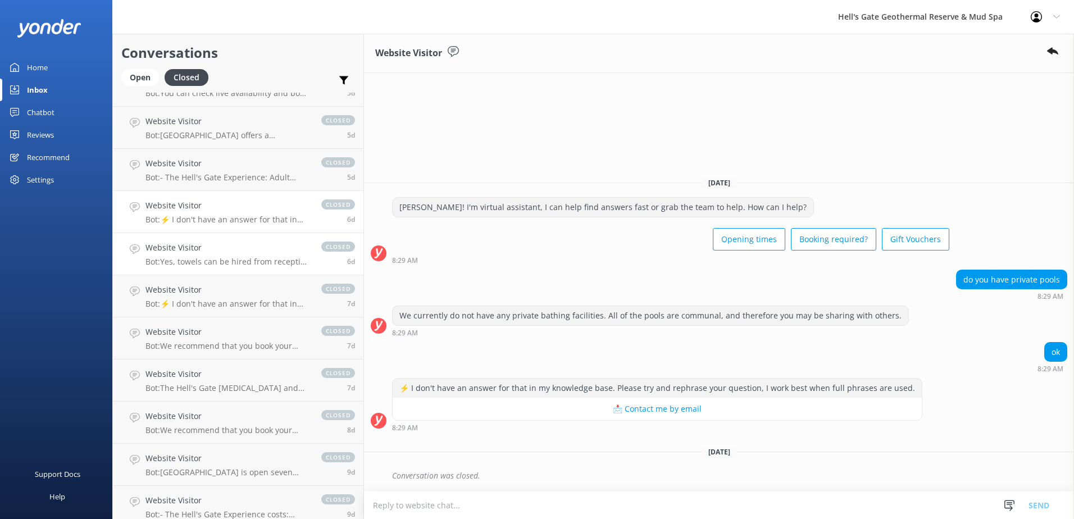
click at [226, 257] on p "Bot: Yes, towels can be hired from reception for $5.00 NZD per item, subject to…" at bounding box center [227, 262] width 165 height 10
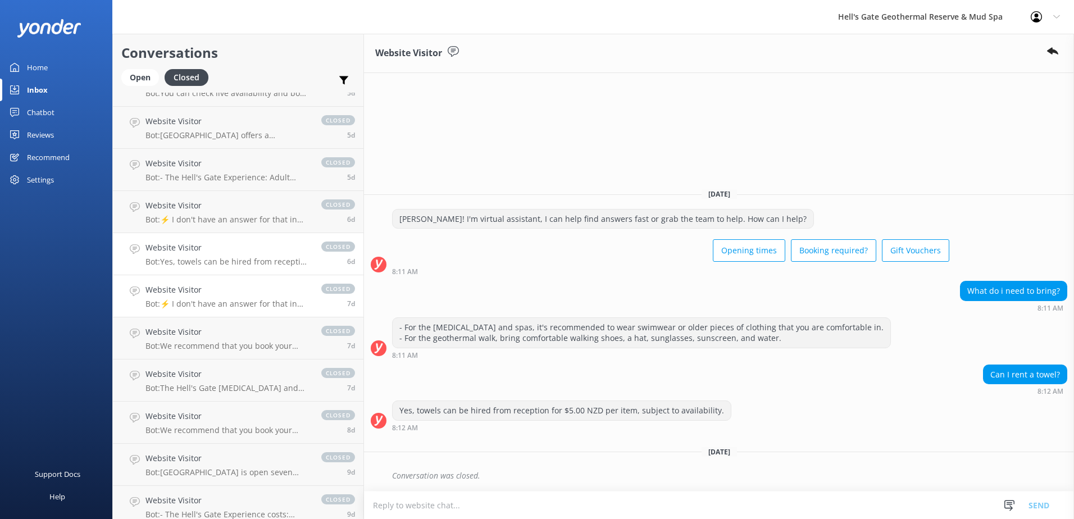
click at [239, 298] on div "Website Visitor Bot: ⚡ I don't have an answer for that in my knowledge base. Pl…" at bounding box center [227, 296] width 165 height 25
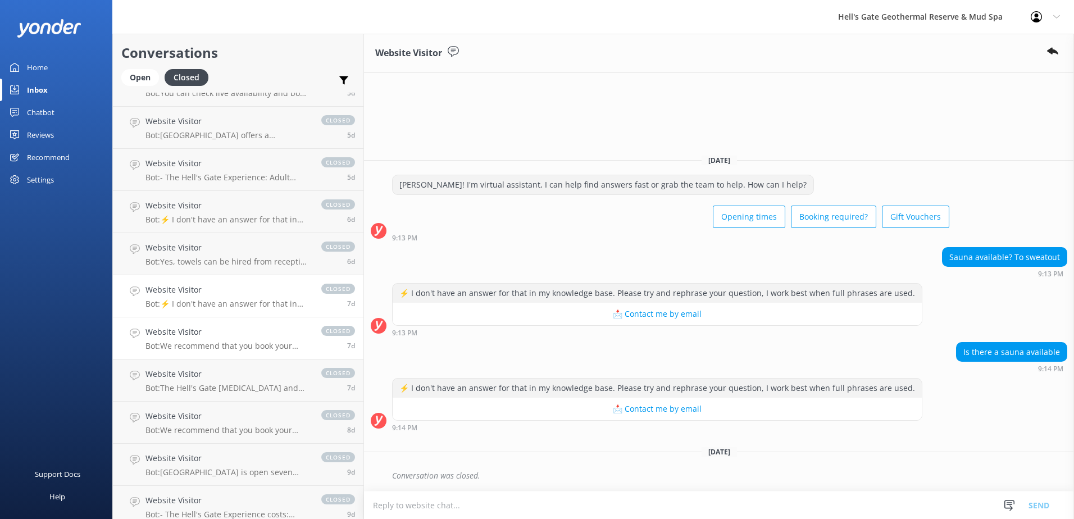
click at [236, 331] on h4 "Website Visitor" at bounding box center [227, 332] width 165 height 12
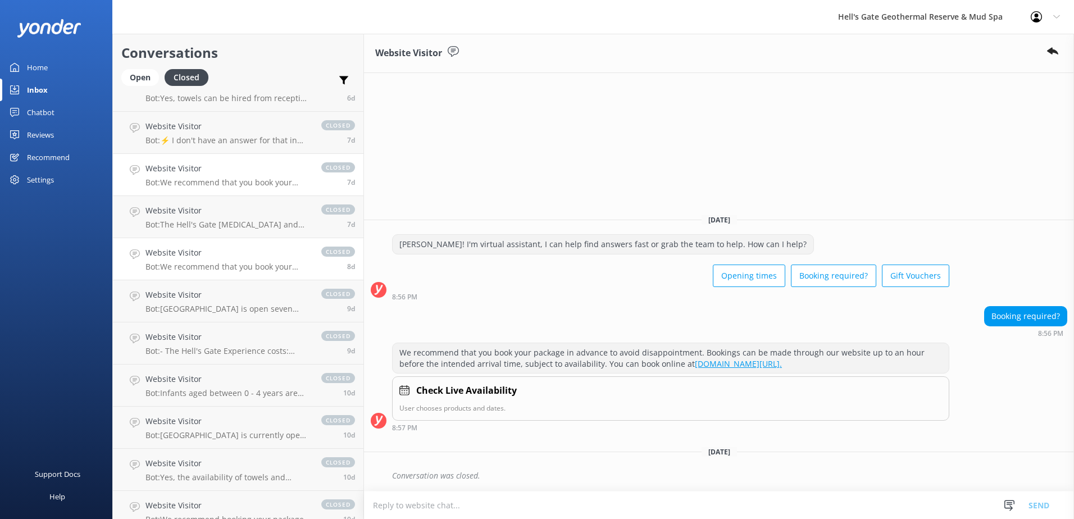
scroll to position [786, 0]
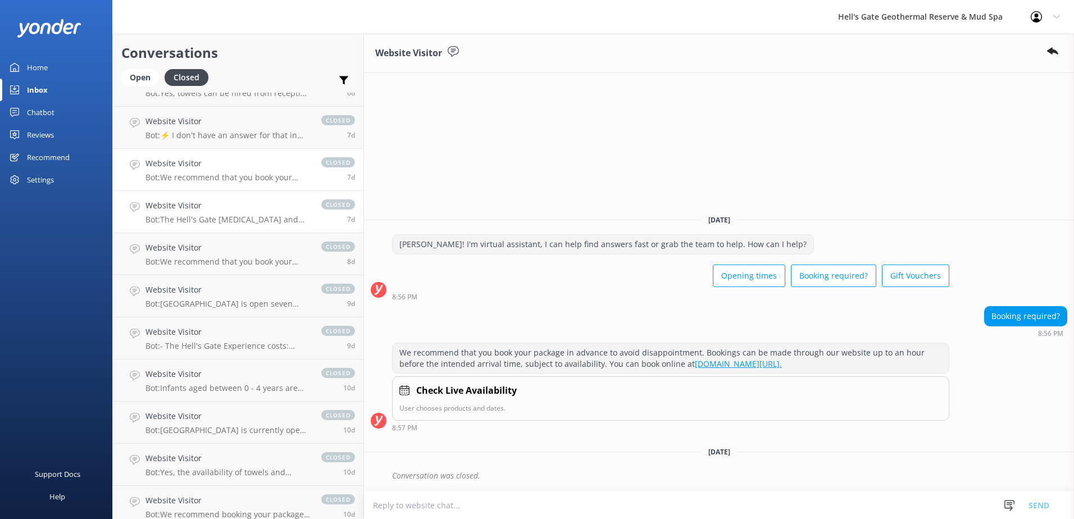
click at [227, 217] on p "Bot: The Hell's Gate [MEDICAL_DATA] and Spas experience is approximately 90 min…" at bounding box center [227, 220] width 165 height 10
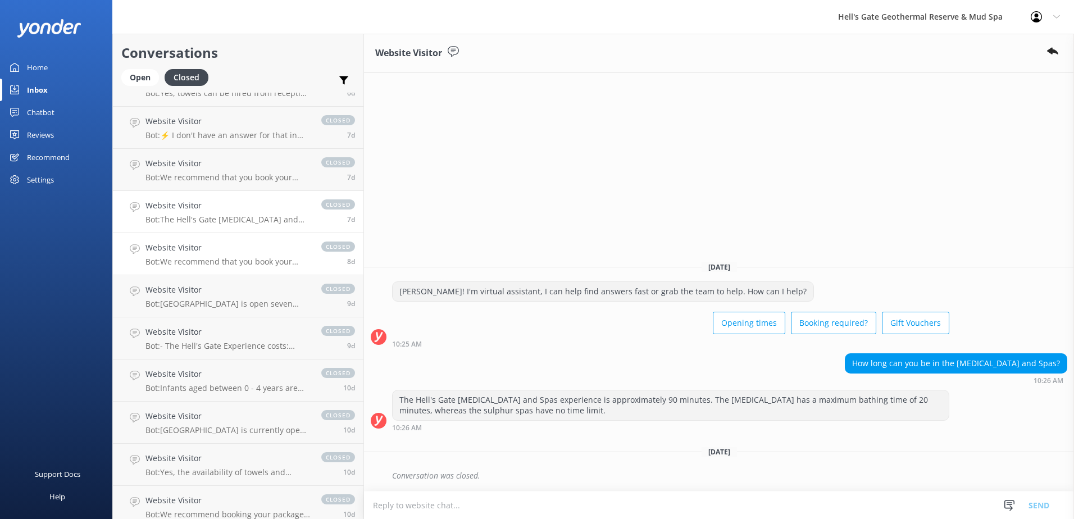
click at [219, 249] on h4 "Website Visitor" at bounding box center [227, 248] width 165 height 12
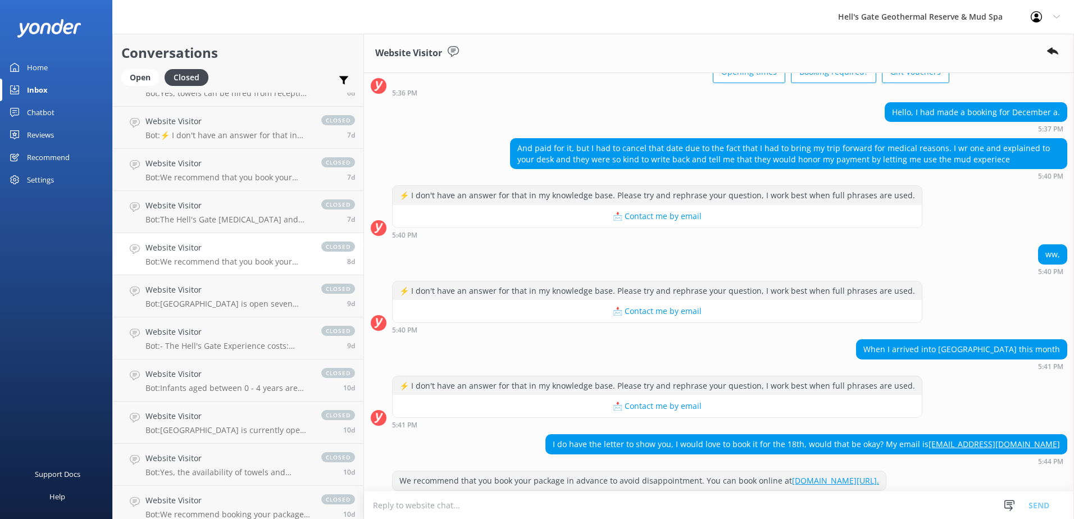
scroll to position [189, 0]
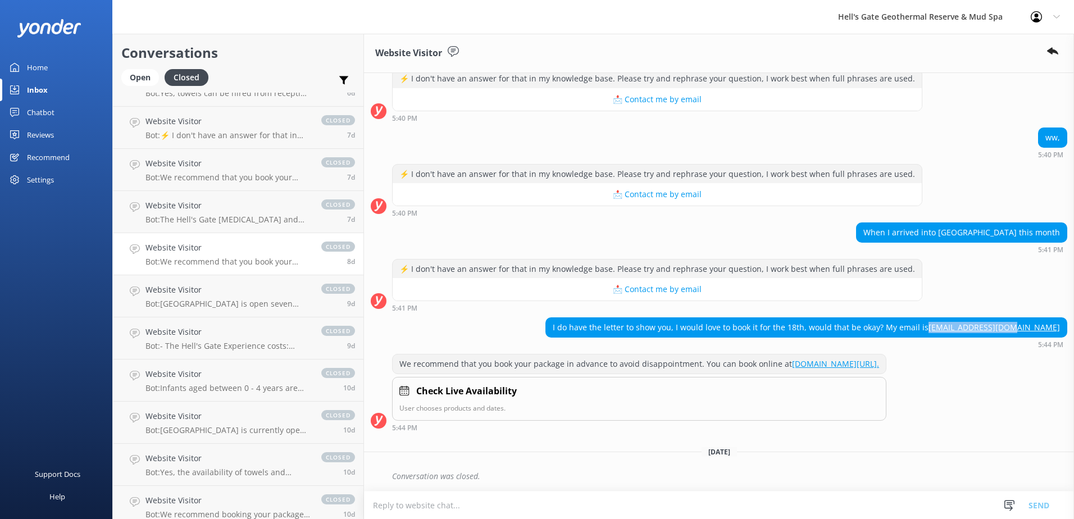
drag, startPoint x: 964, startPoint y: 331, endPoint x: 1064, endPoint y: 327, distance: 100.6
click at [1064, 327] on div "I do have the letter to show you, I would love to book it for the 18th, would t…" at bounding box center [719, 332] width 710 height 31
copy div "[EMAIL_ADDRESS][DOMAIN_NAME]"
click at [226, 304] on p "Bot: [GEOGRAPHIC_DATA] is open seven days a week, except for [DATE] ([DATE]). T…" at bounding box center [227, 304] width 165 height 10
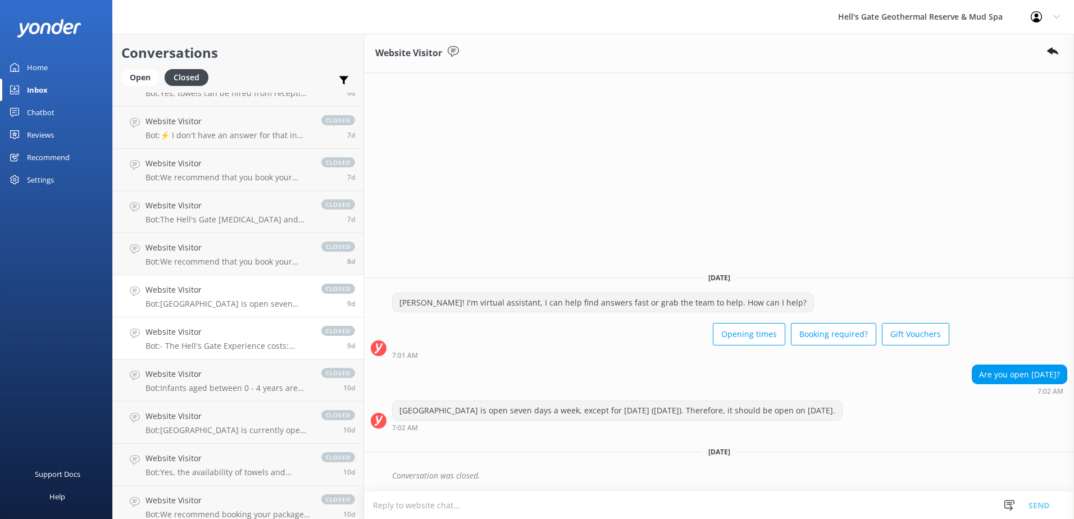
click at [224, 338] on h4 "Website Visitor" at bounding box center [227, 332] width 165 height 12
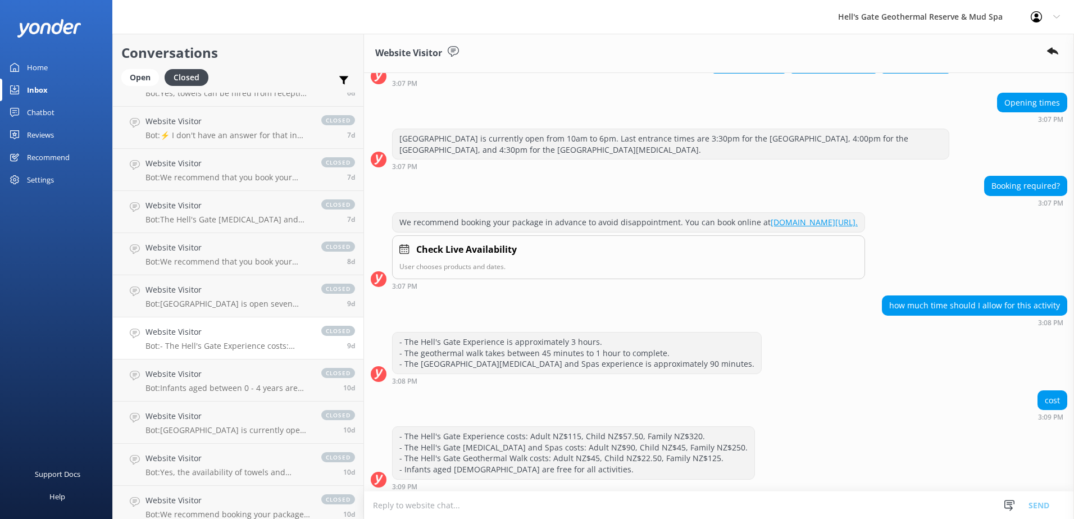
scroll to position [141, 0]
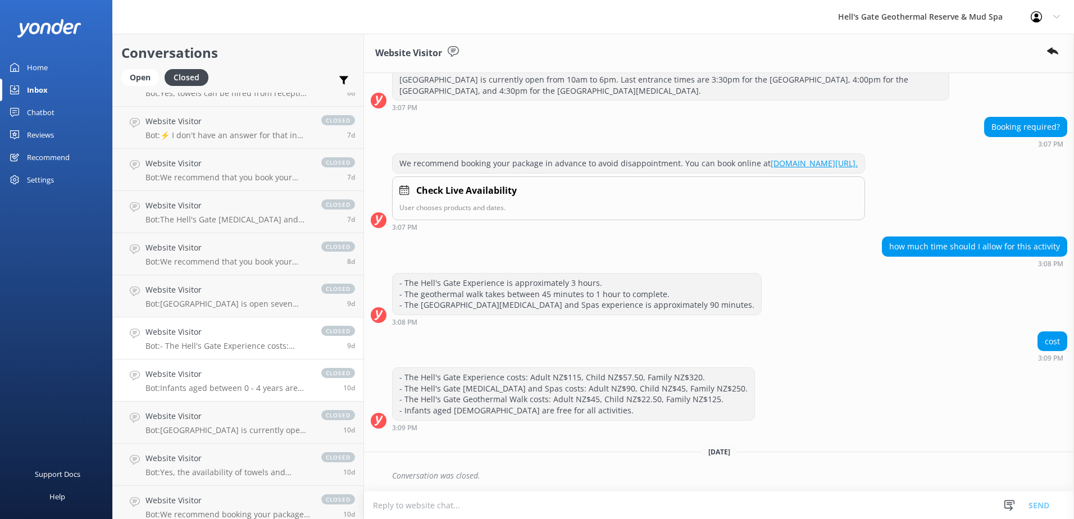
click at [243, 385] on p "Bot: Infants aged between 0 - 4 years are free of charge with a paying adult." at bounding box center [227, 388] width 165 height 10
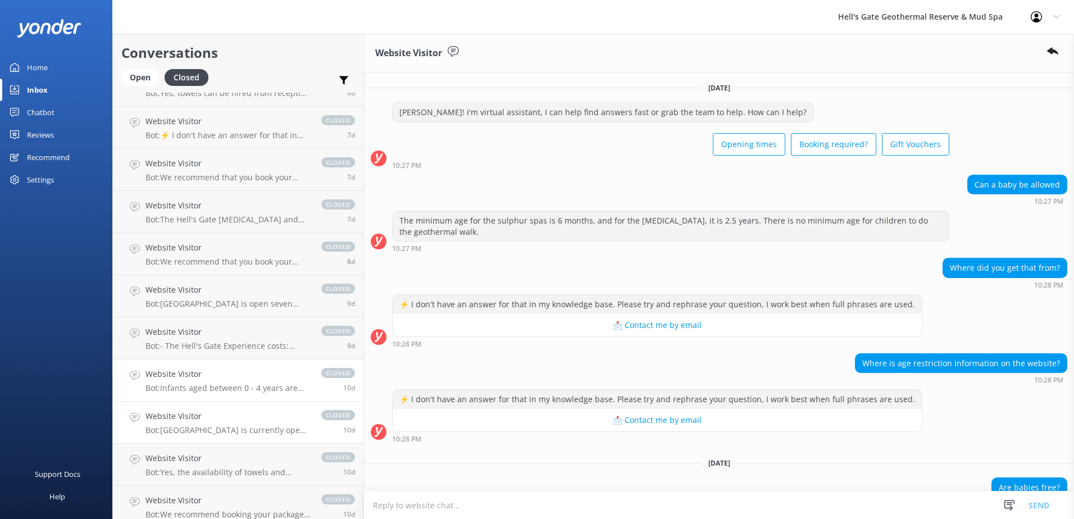
click at [203, 425] on div "Website Visitor Bot: [GEOGRAPHIC_DATA] is currently open from 10am to 6pm. Last…" at bounding box center [227, 422] width 165 height 25
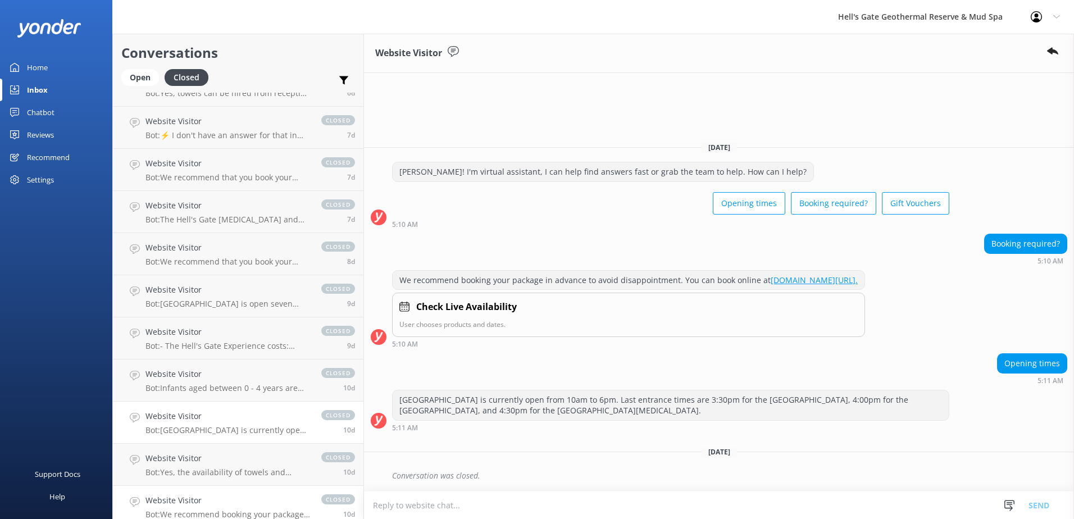
scroll to position [1067, 0]
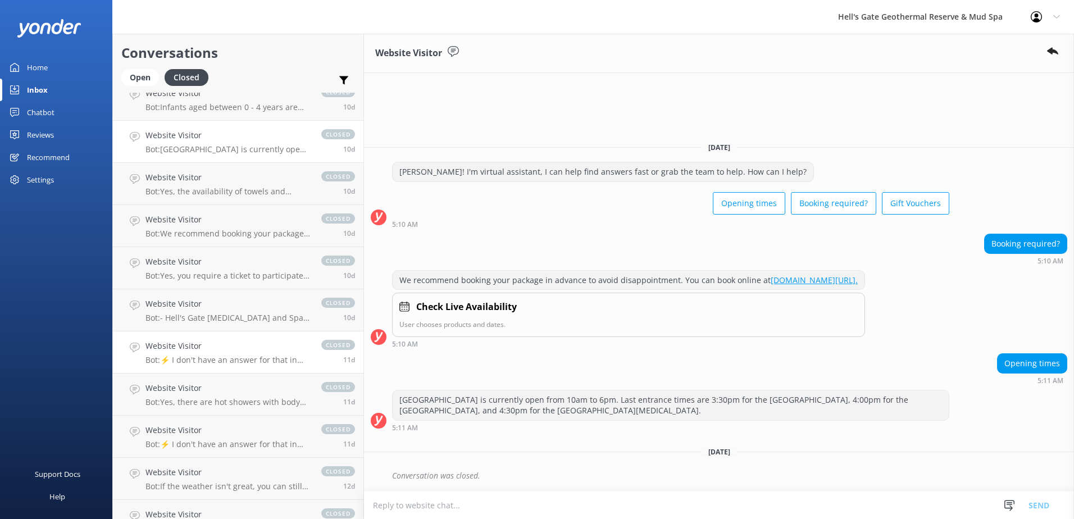
click at [202, 346] on h4 "Website Visitor" at bounding box center [227, 346] width 165 height 12
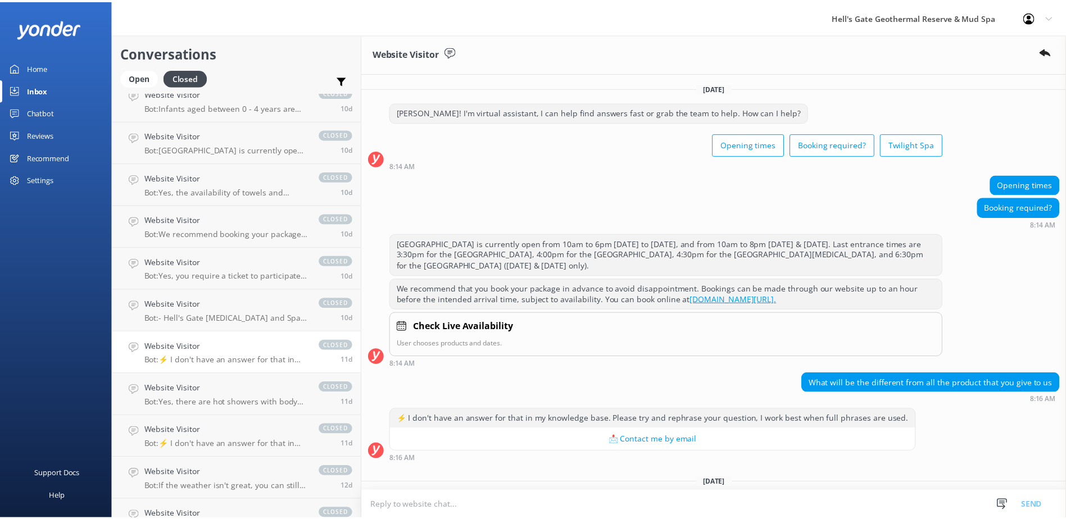
scroll to position [31, 0]
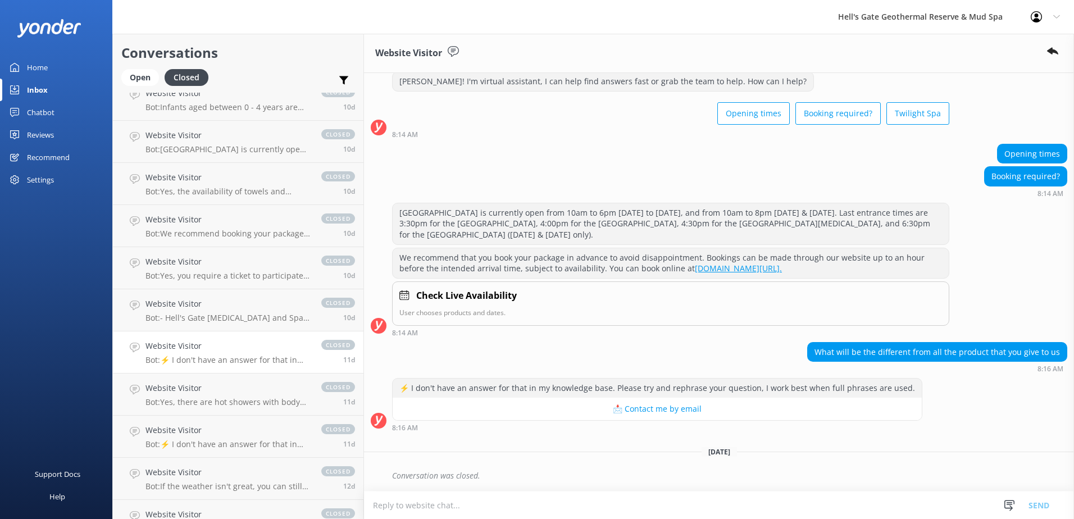
click at [37, 130] on div "Reviews" at bounding box center [40, 135] width 27 height 22
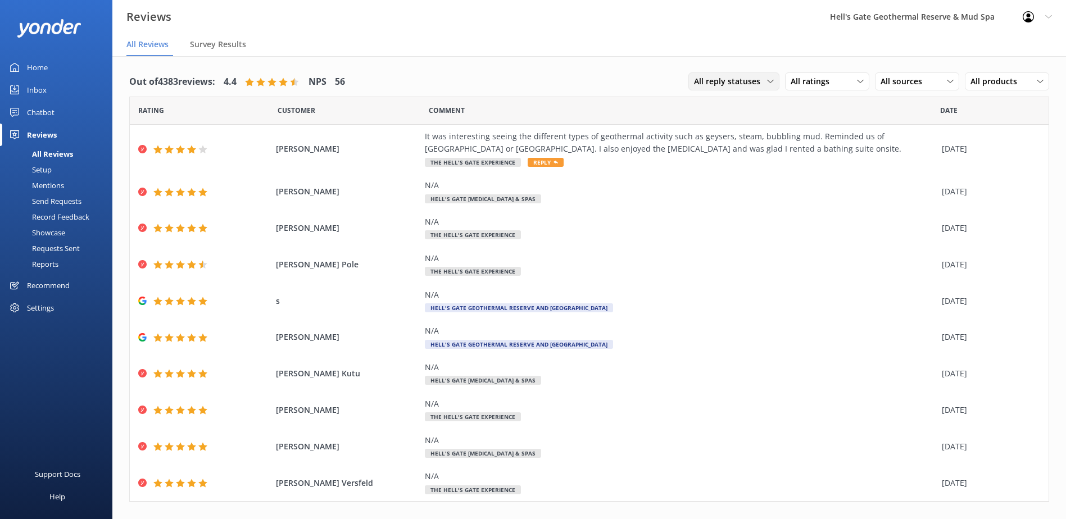
click at [767, 82] on icon at bounding box center [770, 81] width 7 height 7
click at [721, 125] on div "Needs a reply" at bounding box center [715, 127] width 43 height 11
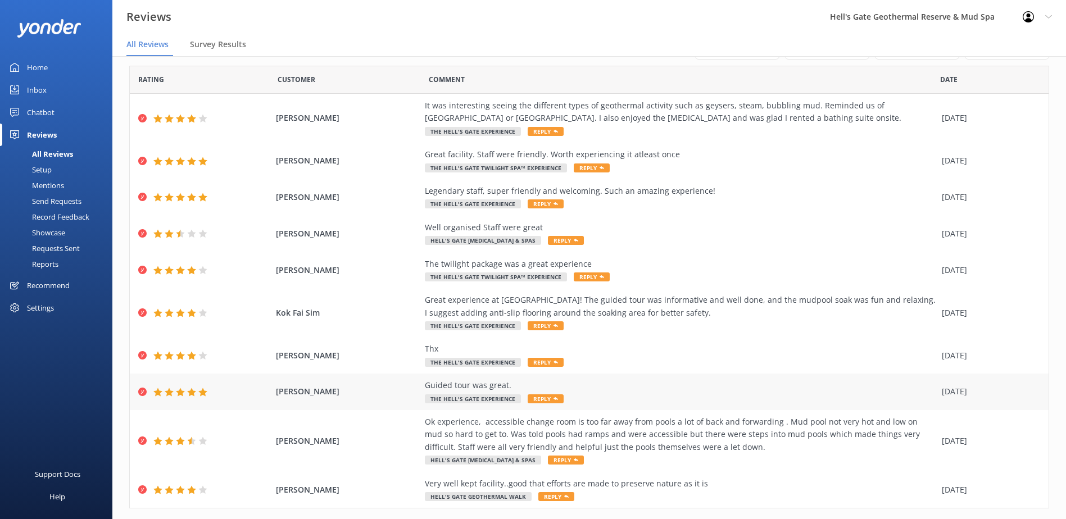
scroll to position [57, 0]
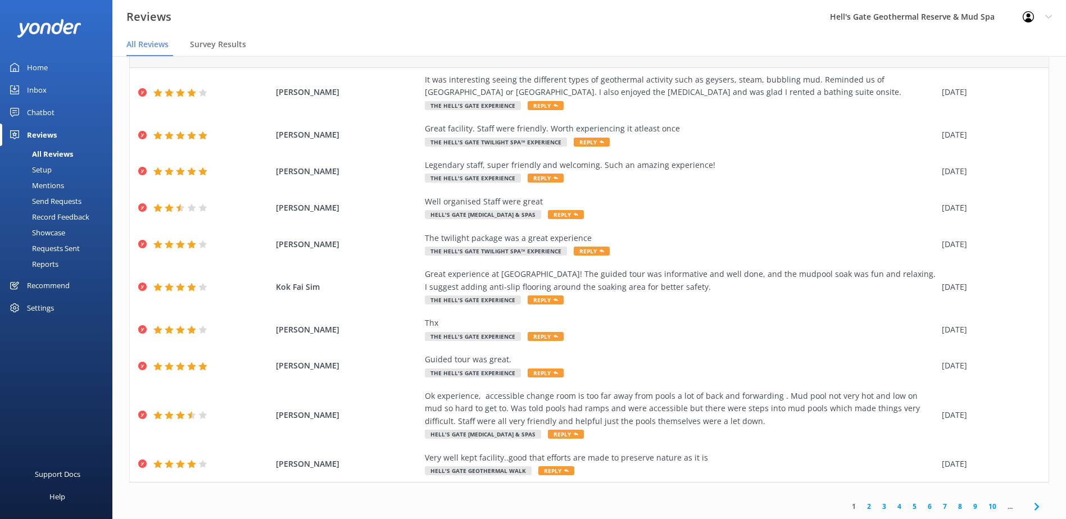
click at [861, 510] on link "2" at bounding box center [868, 506] width 15 height 11
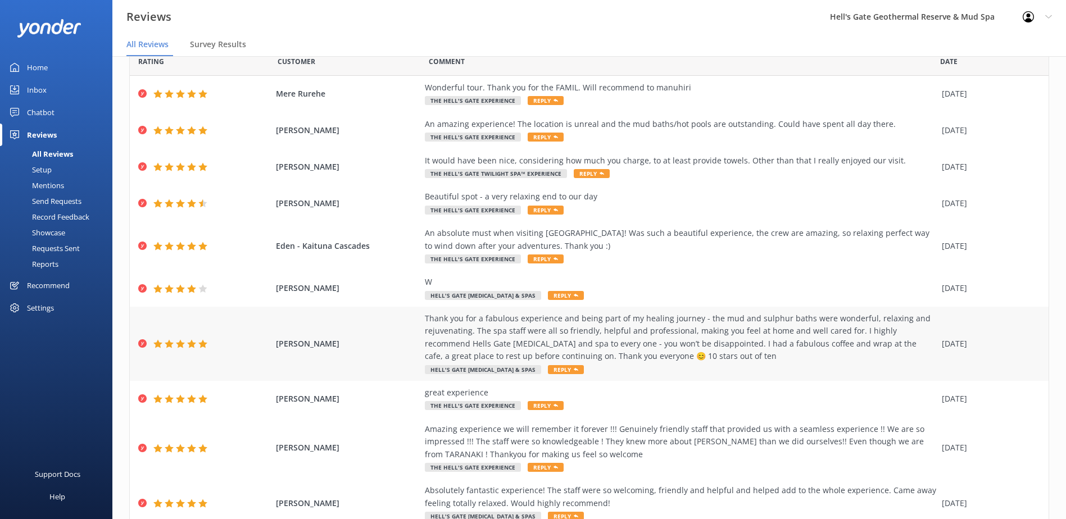
scroll to position [95, 0]
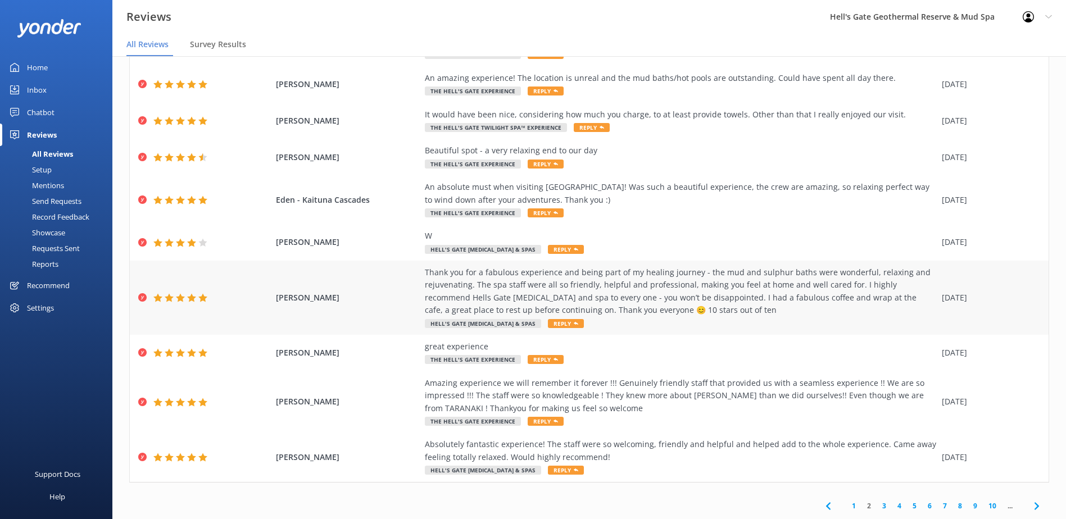
click at [548, 323] on span "Reply" at bounding box center [566, 323] width 36 height 9
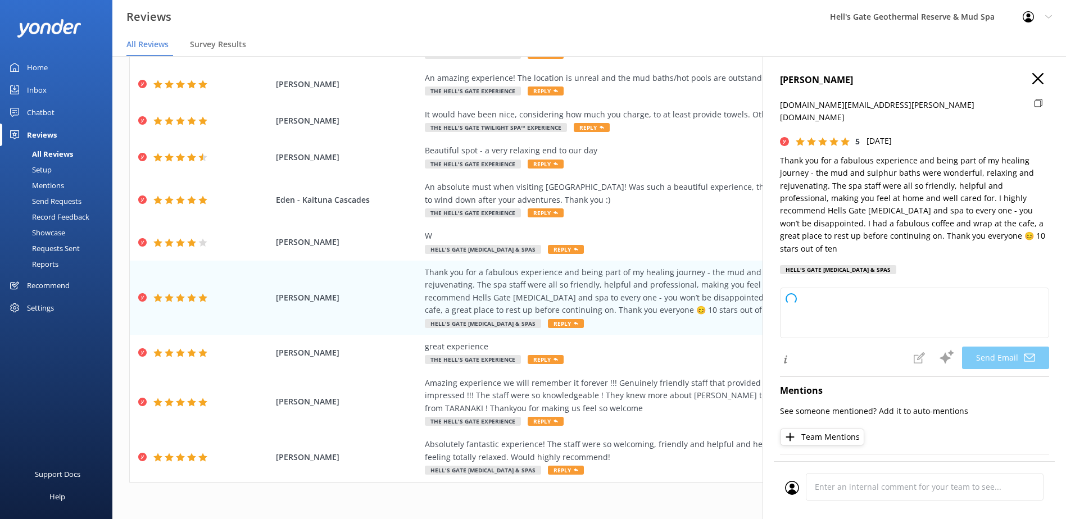
type textarea "Dear June, Thank you so much for your wonderful review and kind words! We’re de…"
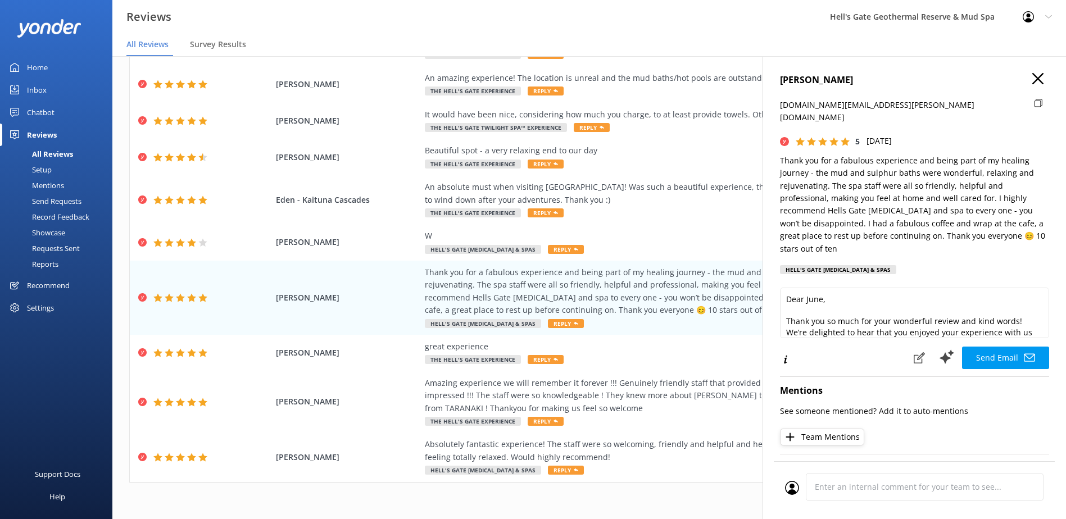
click at [1032, 75] on icon "button" at bounding box center [1037, 78] width 11 height 11
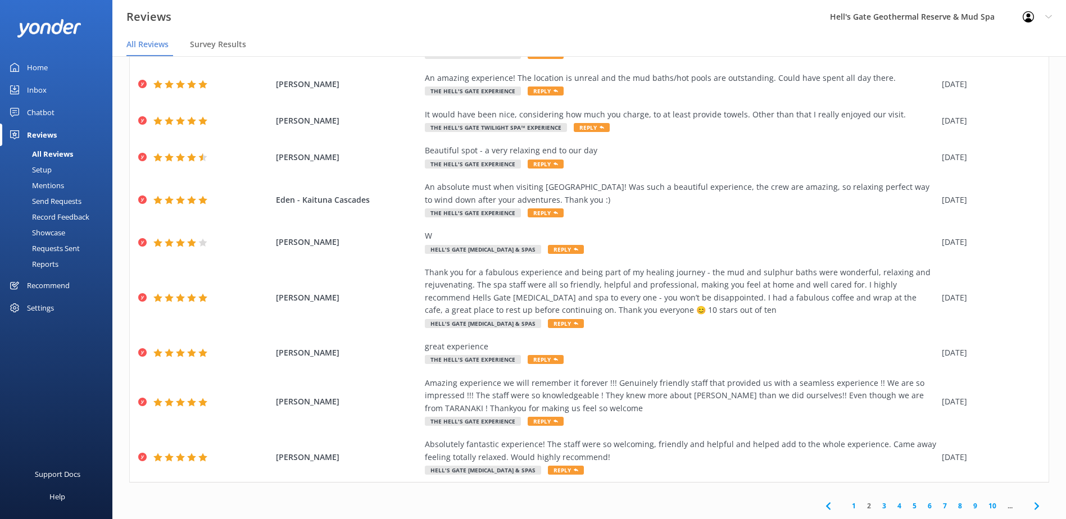
click at [876, 504] on link "3" at bounding box center [883, 505] width 15 height 11
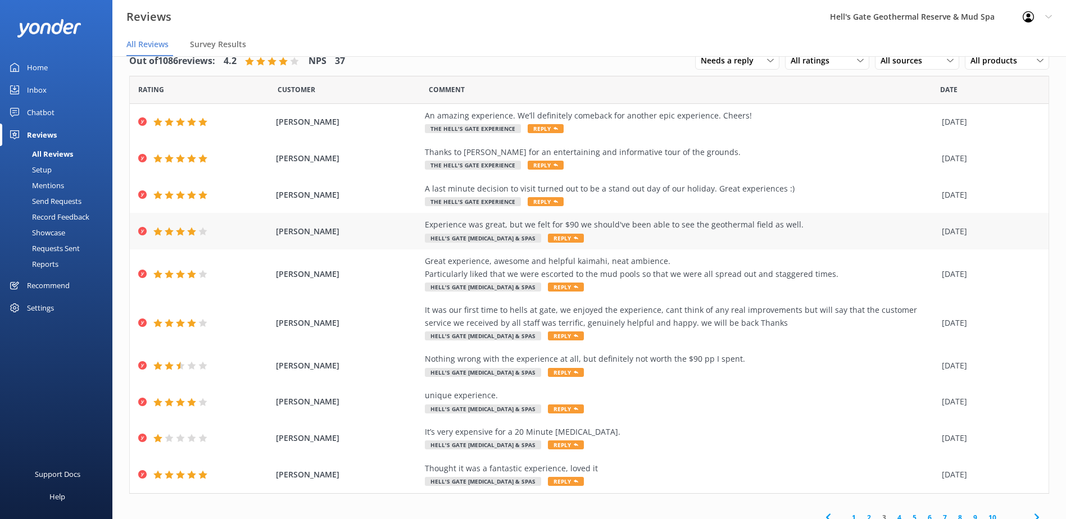
scroll to position [32, 0]
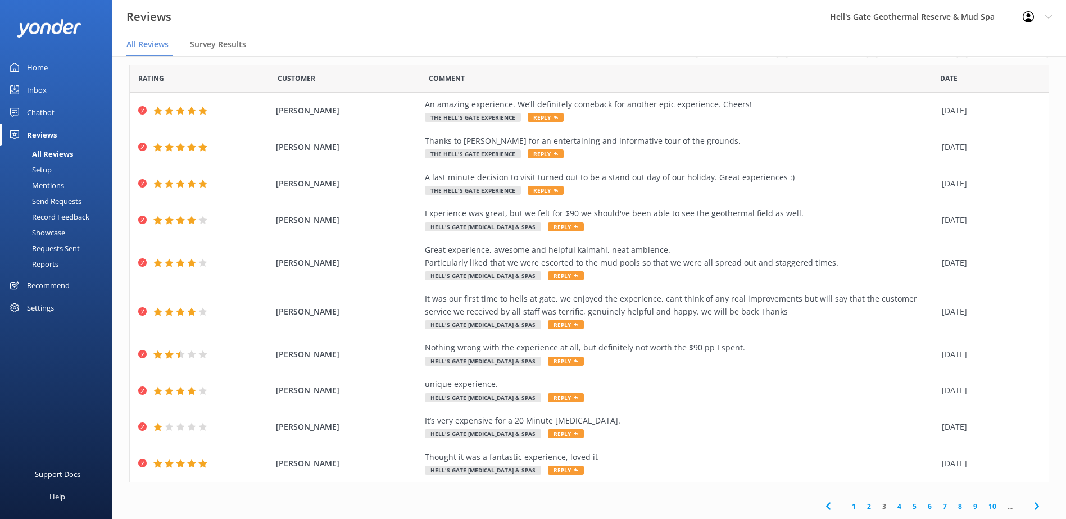
click at [894, 509] on link "4" at bounding box center [898, 506] width 15 height 11
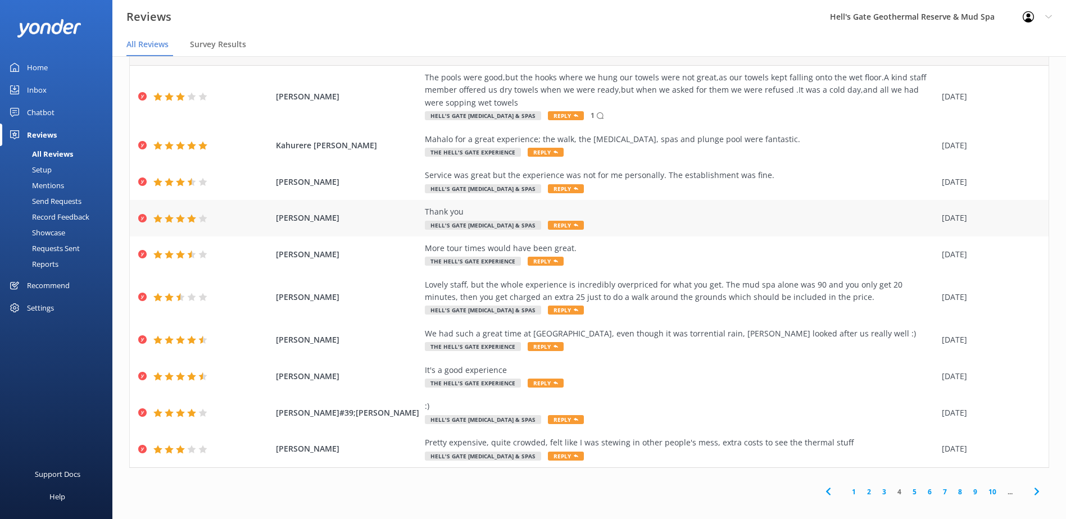
scroll to position [22, 0]
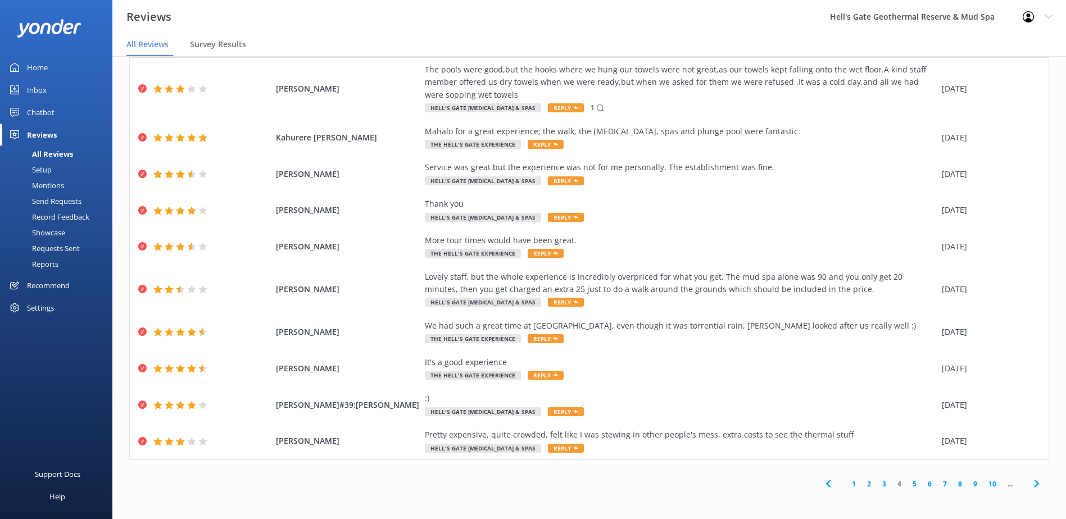
click at [846, 488] on link "1" at bounding box center [853, 484] width 15 height 11
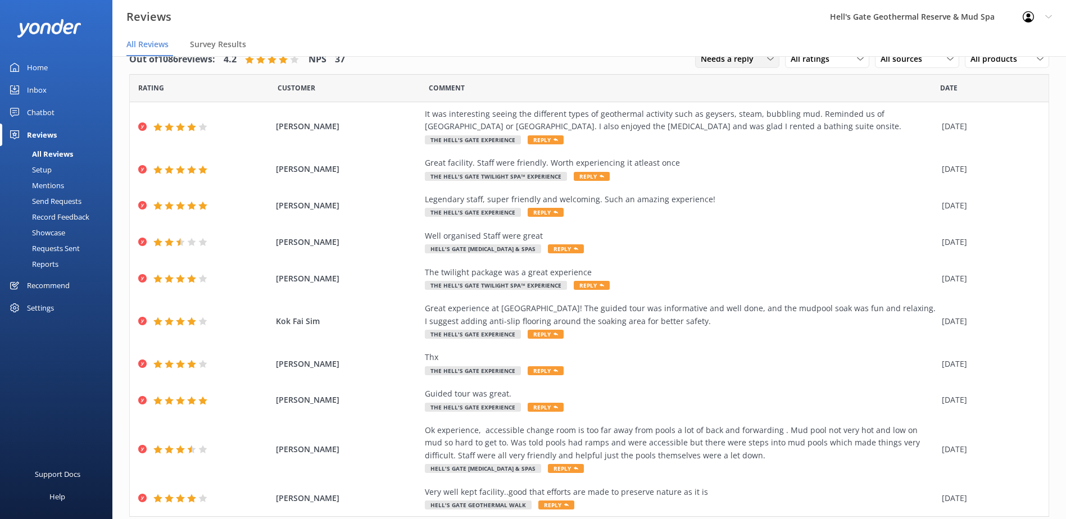
click at [743, 67] on div "Needs a reply All reply statuses Needs a reply Does not need reply" at bounding box center [737, 59] width 84 height 18
click at [745, 80] on div "All reply statuses" at bounding box center [728, 81] width 55 height 11
